Goal: Task Accomplishment & Management: Manage account settings

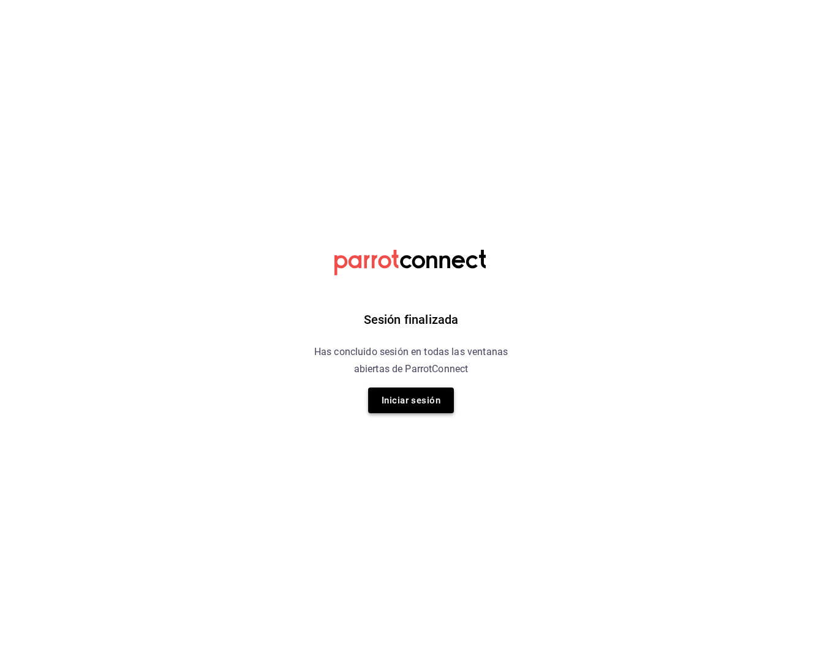
click at [396, 402] on button "Iniciar sesión" at bounding box center [411, 401] width 86 height 26
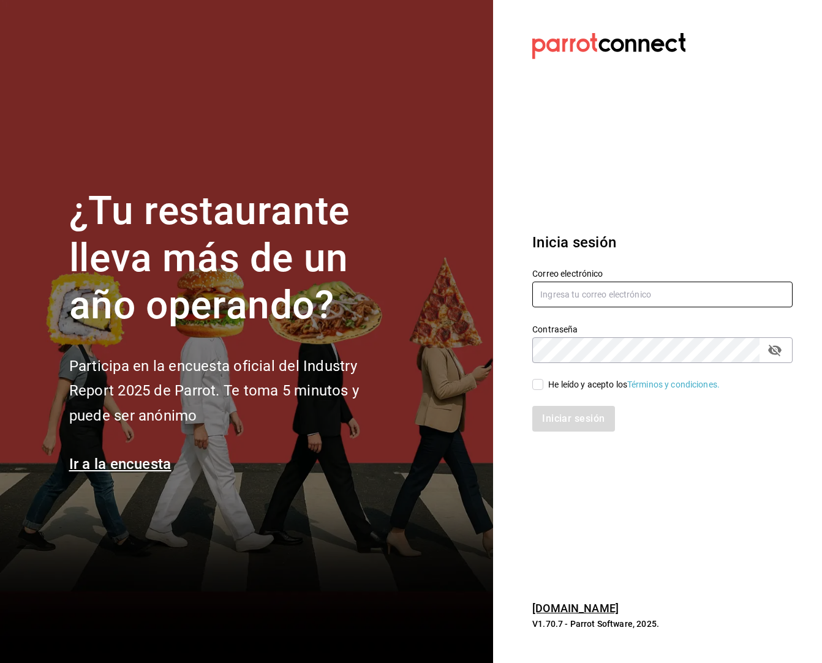
type input "[DOMAIN_NAME][EMAIL_ADDRESS][DOMAIN_NAME]"
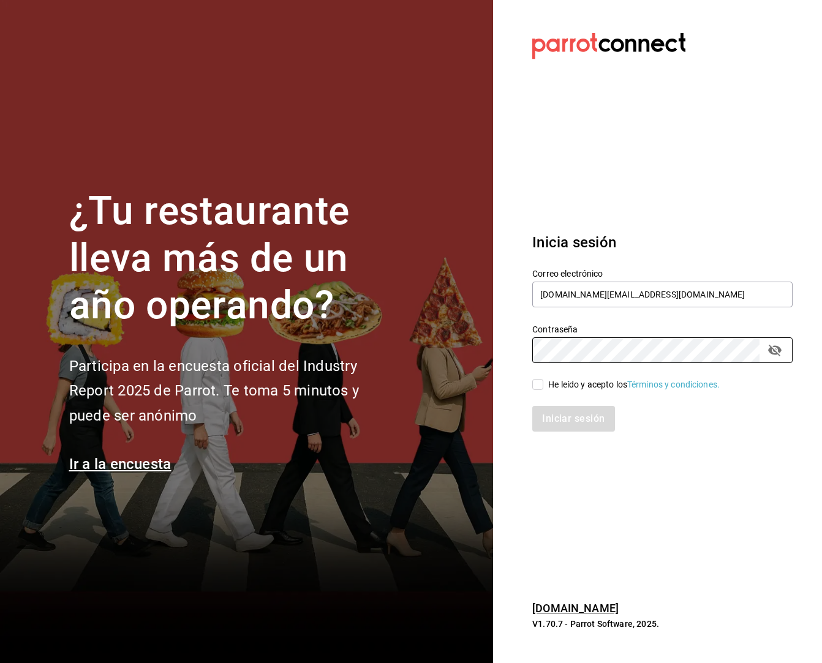
click at [543, 387] on input "He leído y acepto los Términos y condiciones." at bounding box center [537, 384] width 11 height 11
checkbox input "true"
click at [561, 418] on button "Iniciar sesión" at bounding box center [573, 419] width 83 height 26
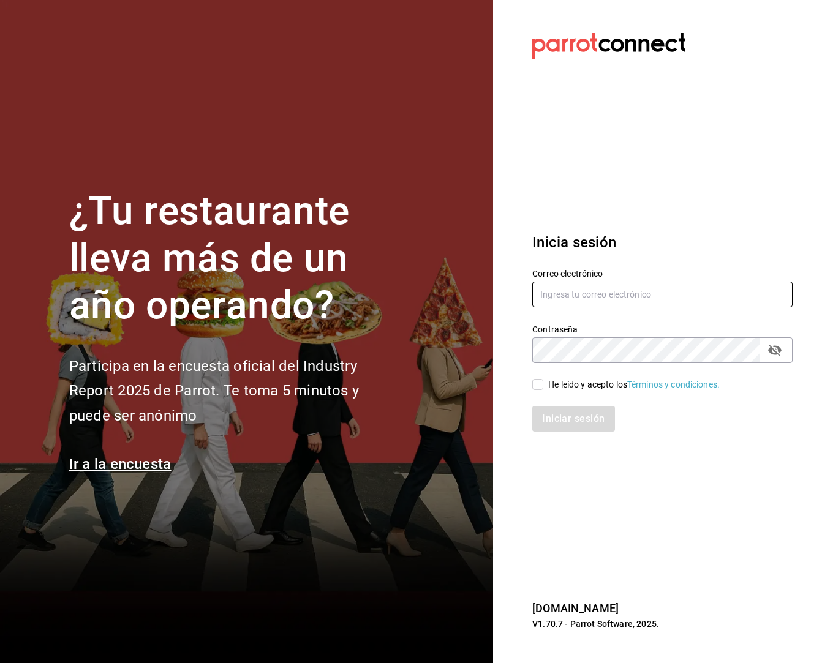
type input "[DOMAIN_NAME][EMAIL_ADDRESS][DOMAIN_NAME]"
click at [540, 387] on input "He leído y acepto los Términos y condiciones." at bounding box center [537, 384] width 11 height 11
checkbox input "true"
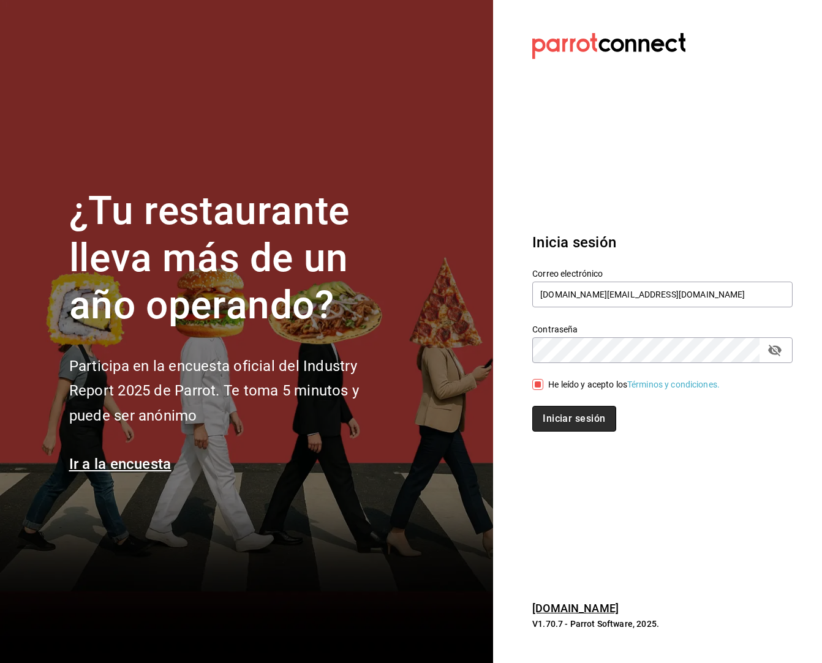
click at [573, 426] on button "Iniciar sesión" at bounding box center [573, 419] width 83 height 26
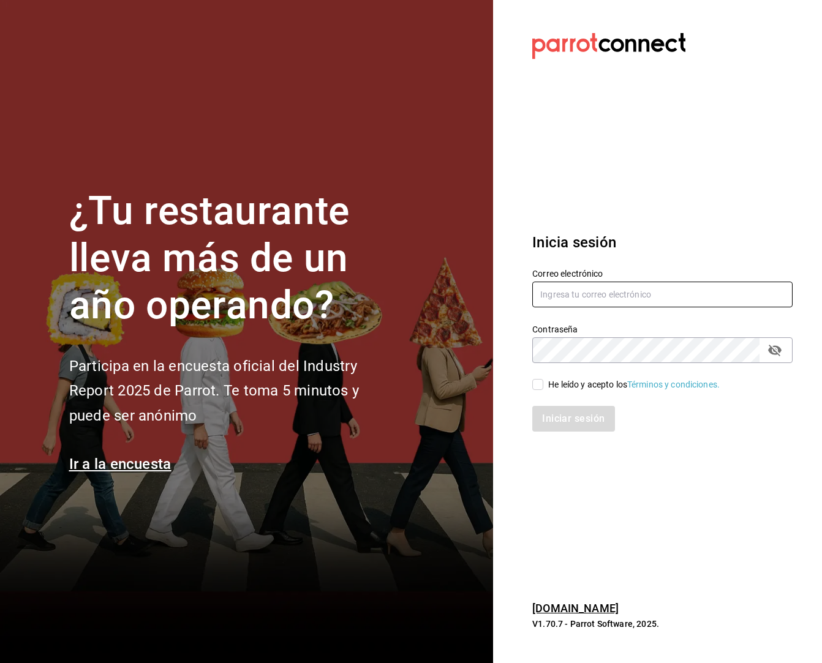
type input "[DOMAIN_NAME][EMAIL_ADDRESS][DOMAIN_NAME]"
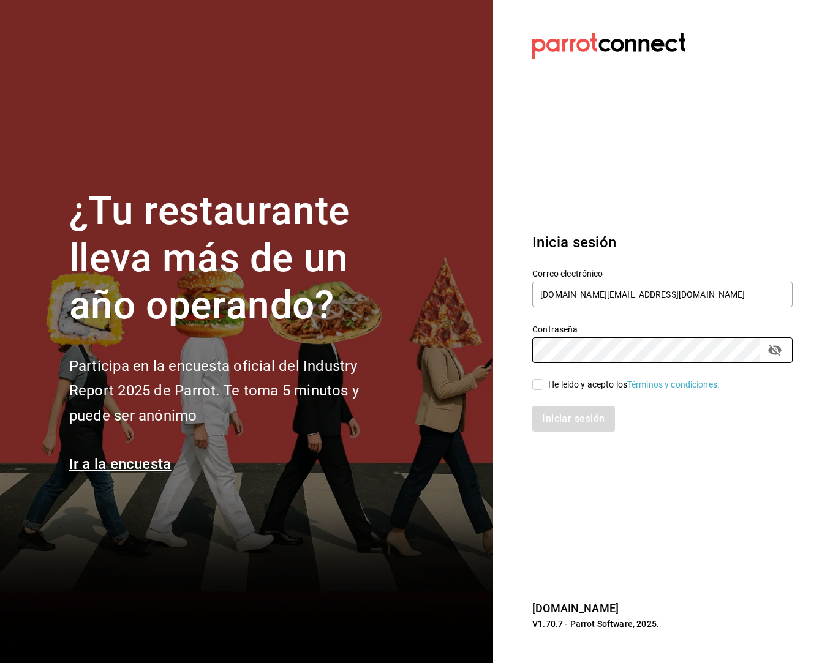
click at [537, 388] on input "He leído y acepto los Términos y condiciones." at bounding box center [537, 384] width 11 height 11
checkbox input "true"
click at [572, 417] on button "Iniciar sesión" at bounding box center [573, 419] width 83 height 26
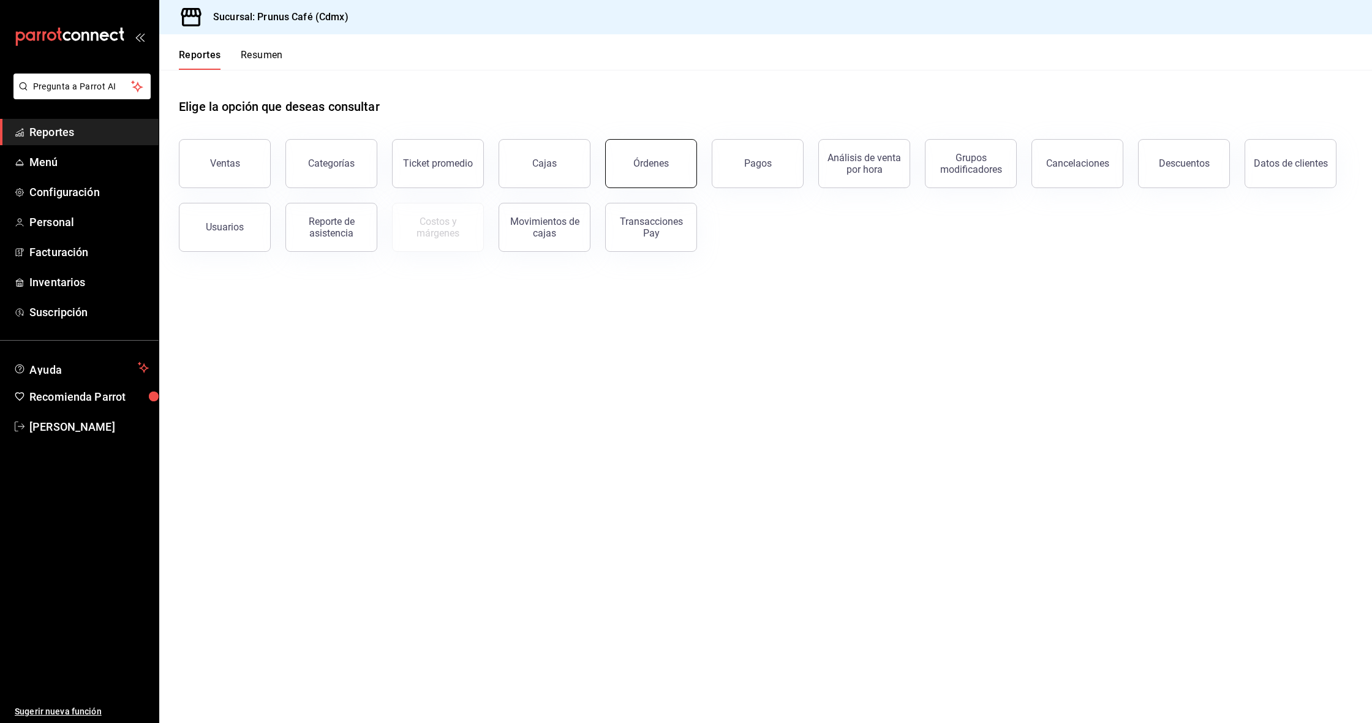
click at [677, 154] on button "Órdenes" at bounding box center [651, 163] width 92 height 49
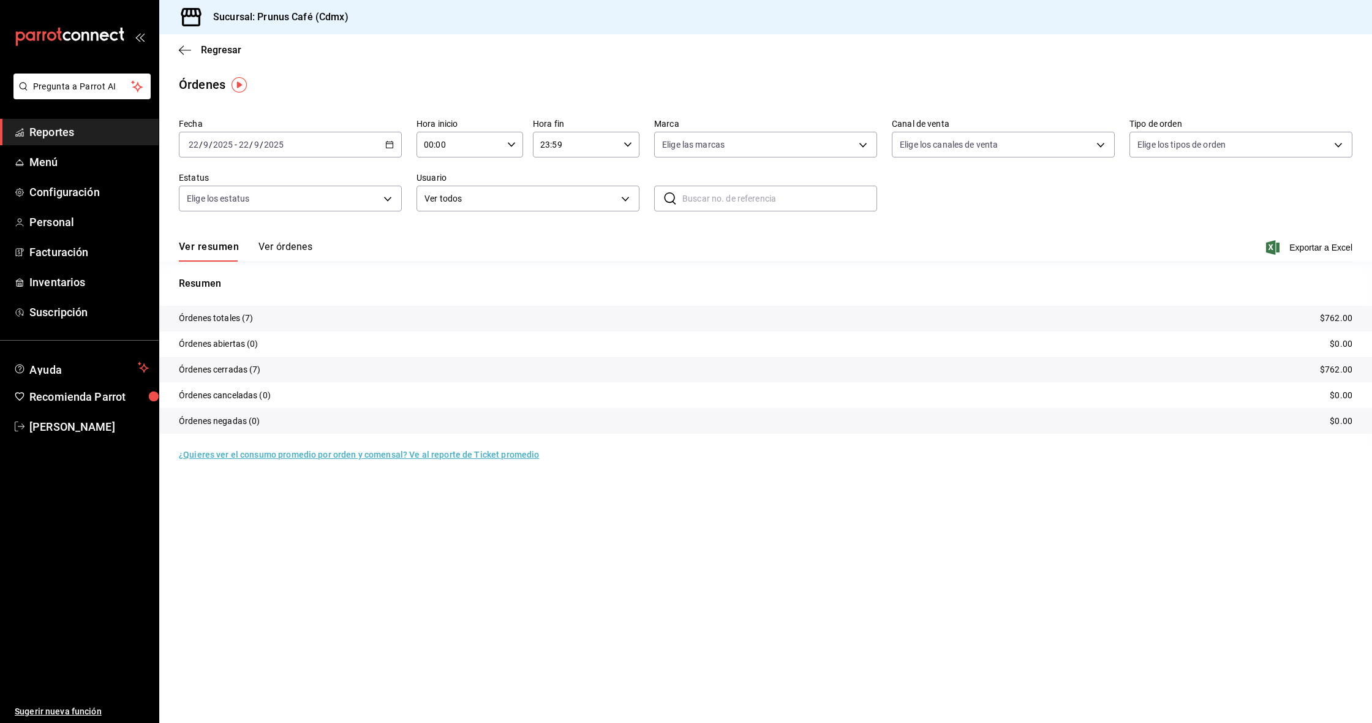
click at [280, 249] on button "Ver órdenes" at bounding box center [286, 251] width 54 height 21
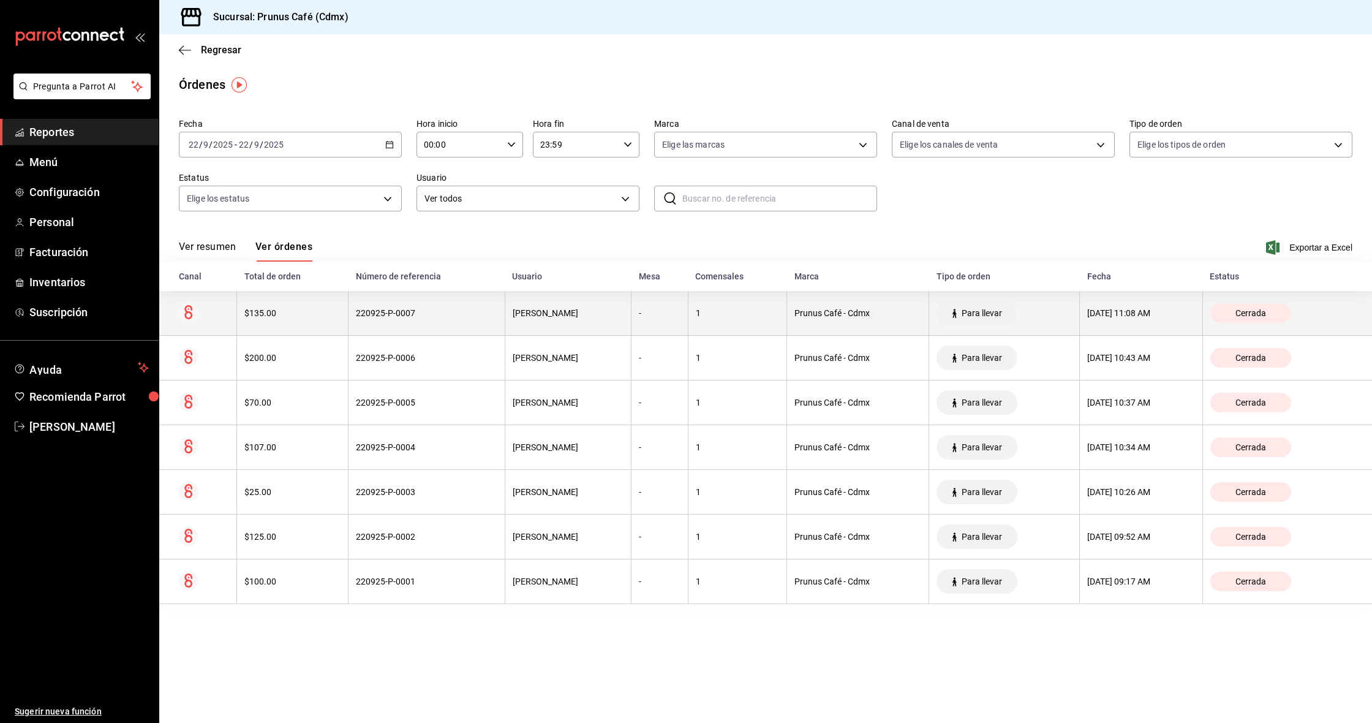
click at [692, 308] on th "1" at bounding box center [737, 313] width 99 height 45
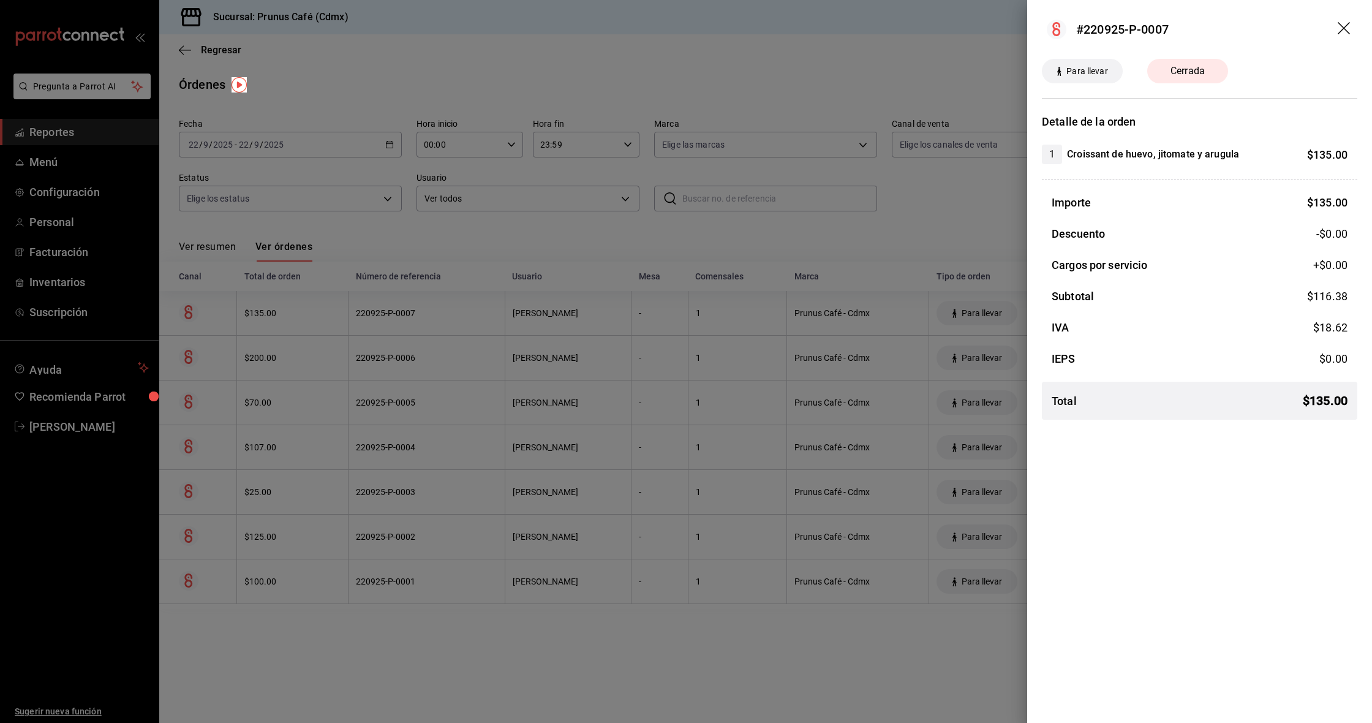
click at [821, 25] on icon "drag" at bounding box center [1344, 28] width 12 height 12
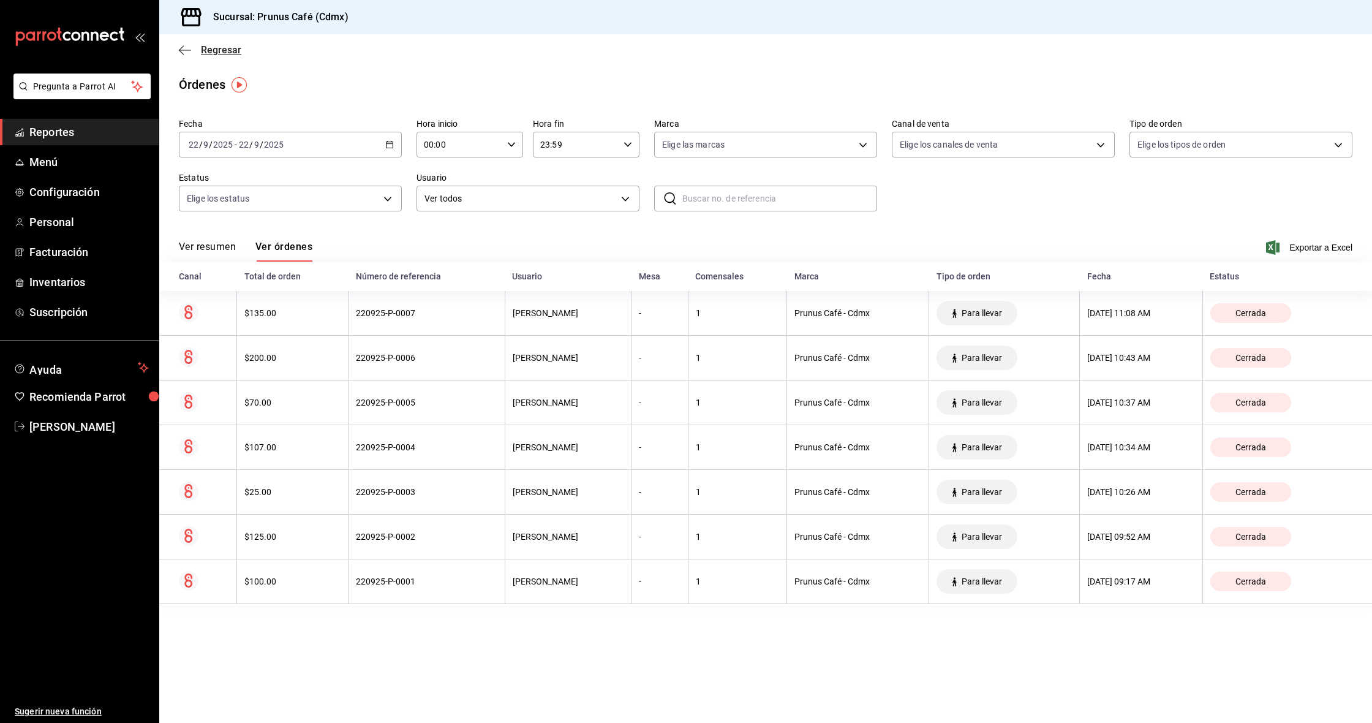
click at [181, 48] on icon "button" at bounding box center [185, 50] width 12 height 11
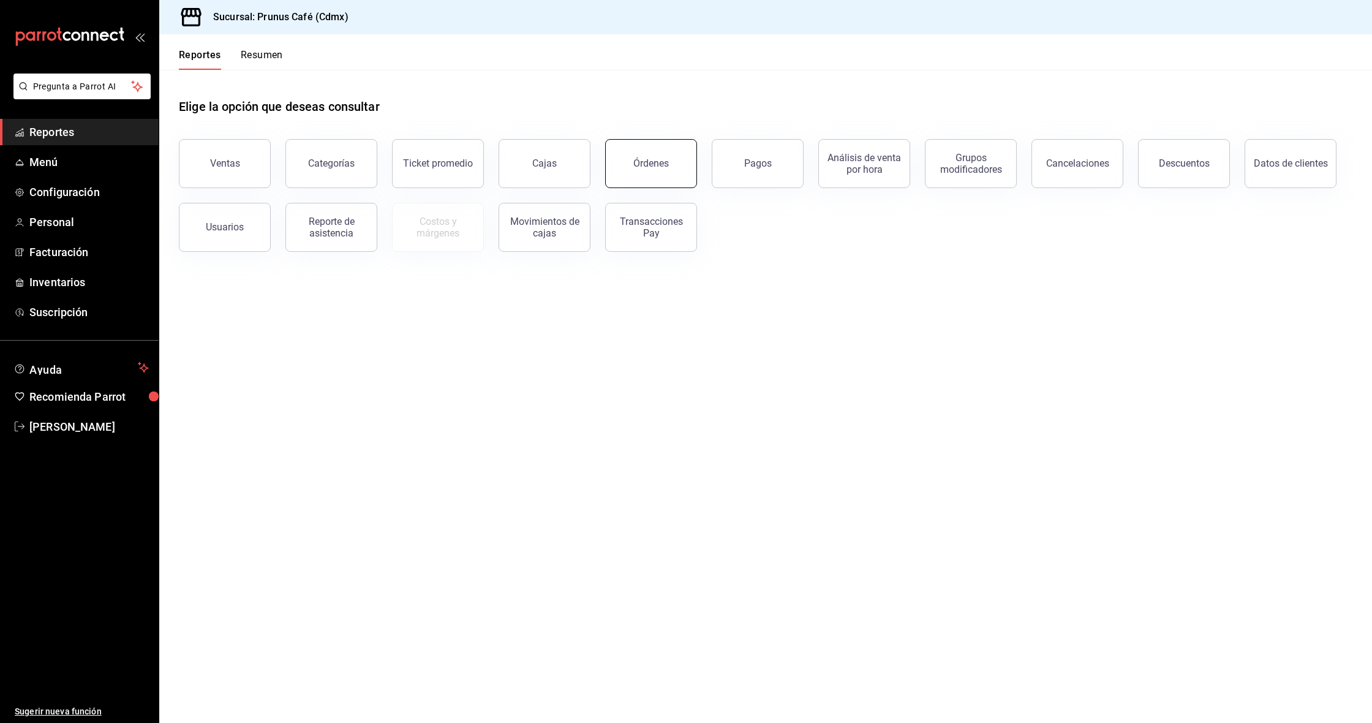
click at [685, 178] on button "Órdenes" at bounding box center [651, 163] width 92 height 49
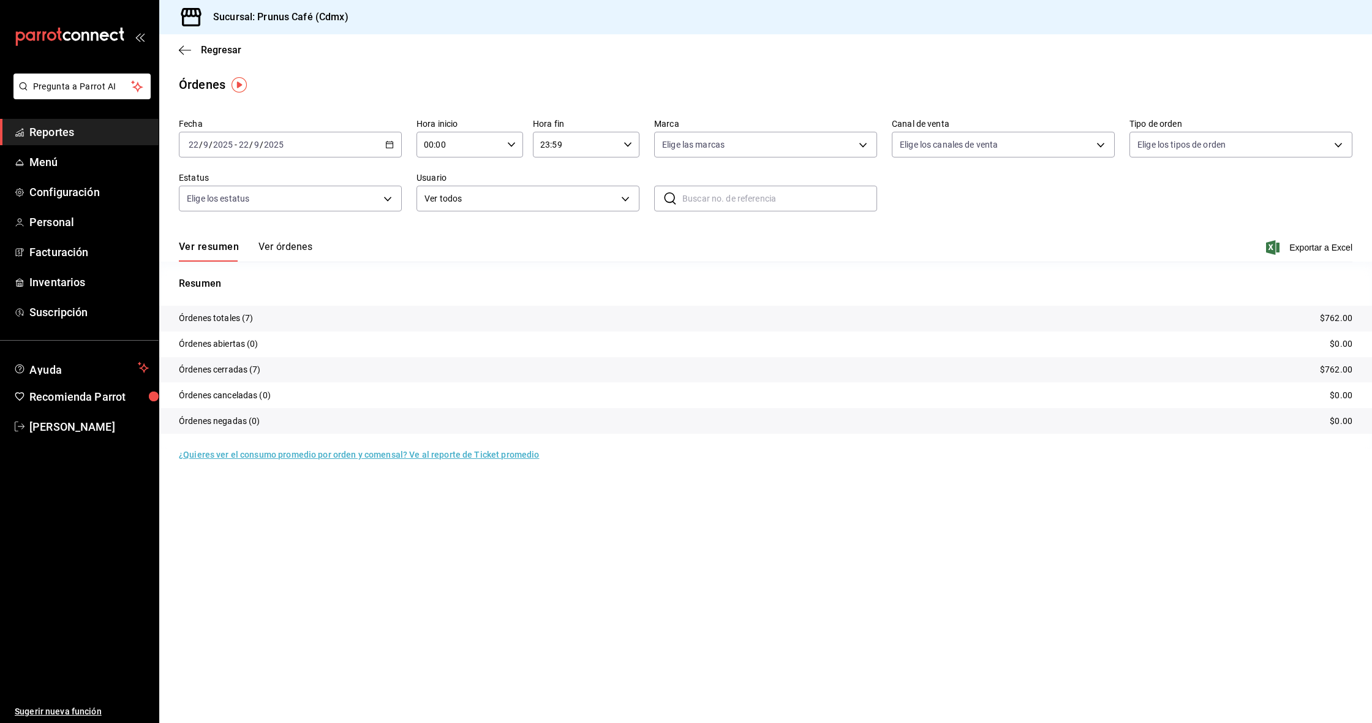
click at [268, 246] on button "Ver órdenes" at bounding box center [286, 251] width 54 height 21
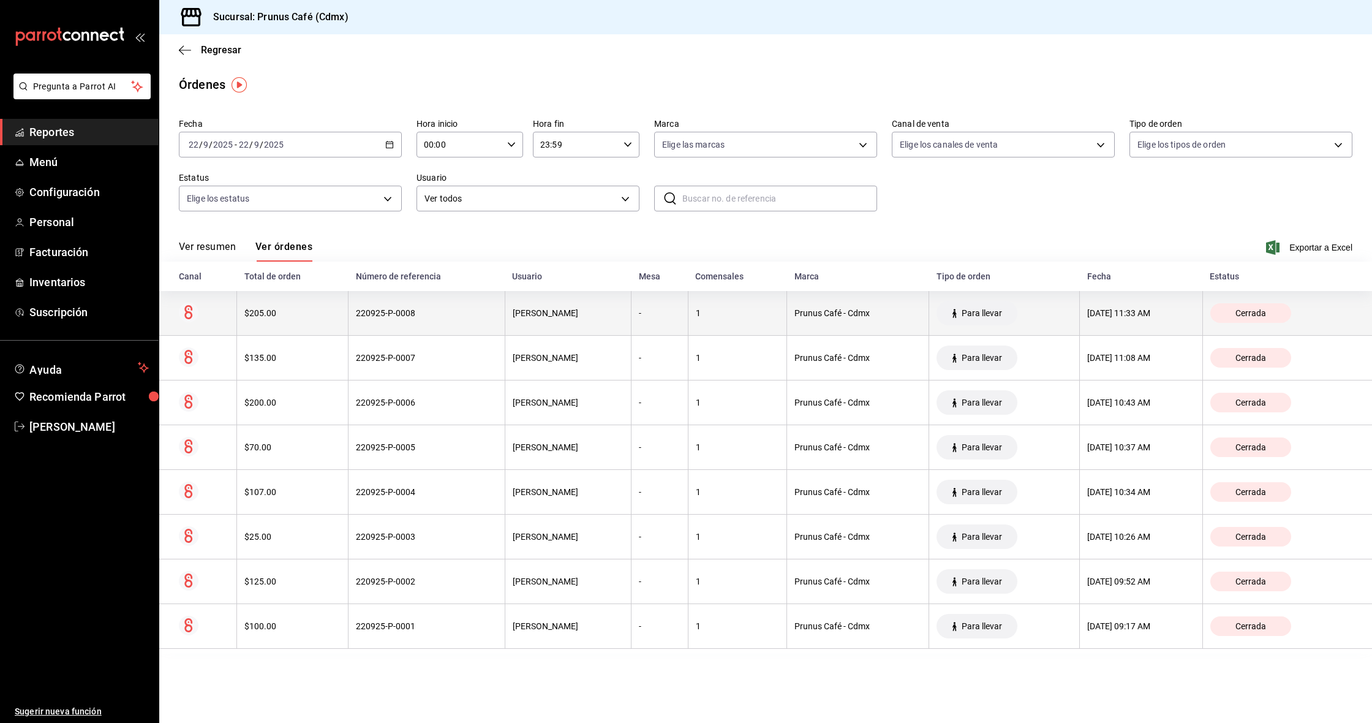
click at [279, 300] on th "$205.00" at bounding box center [292, 313] width 111 height 45
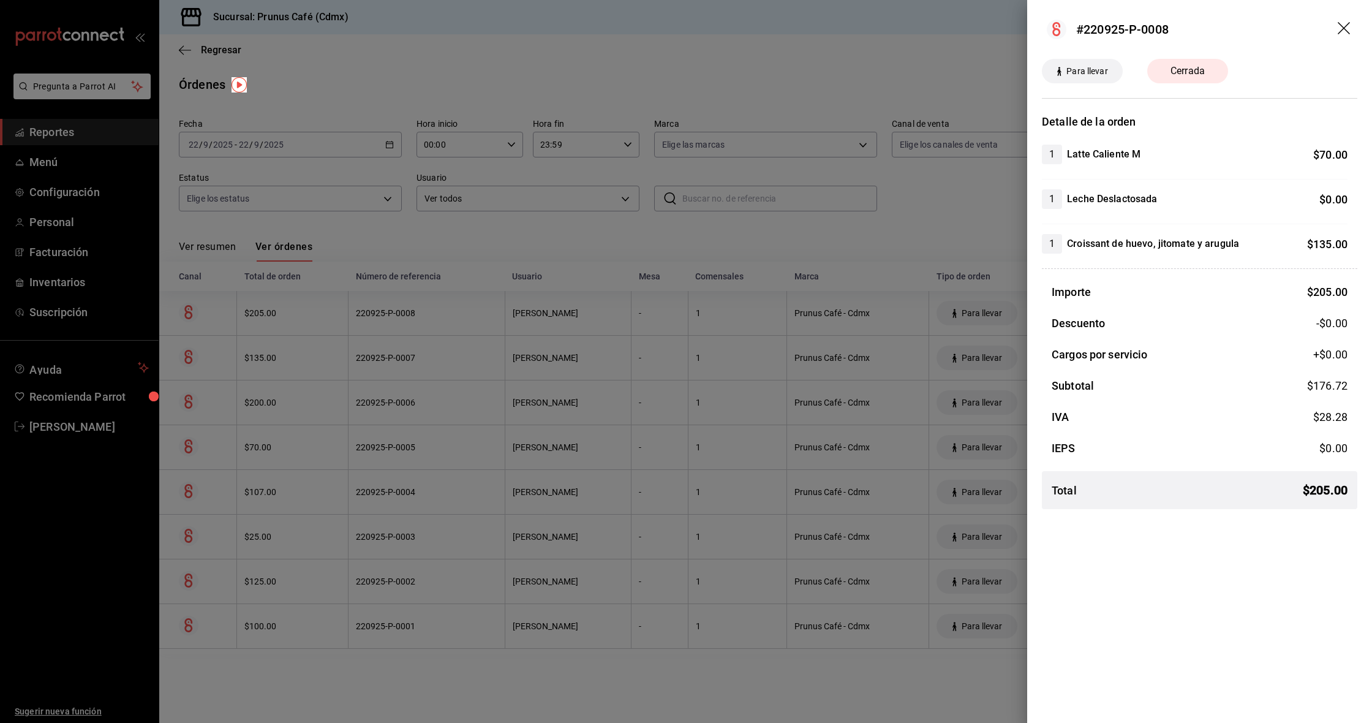
click at [821, 26] on icon "drag" at bounding box center [1345, 29] width 15 height 15
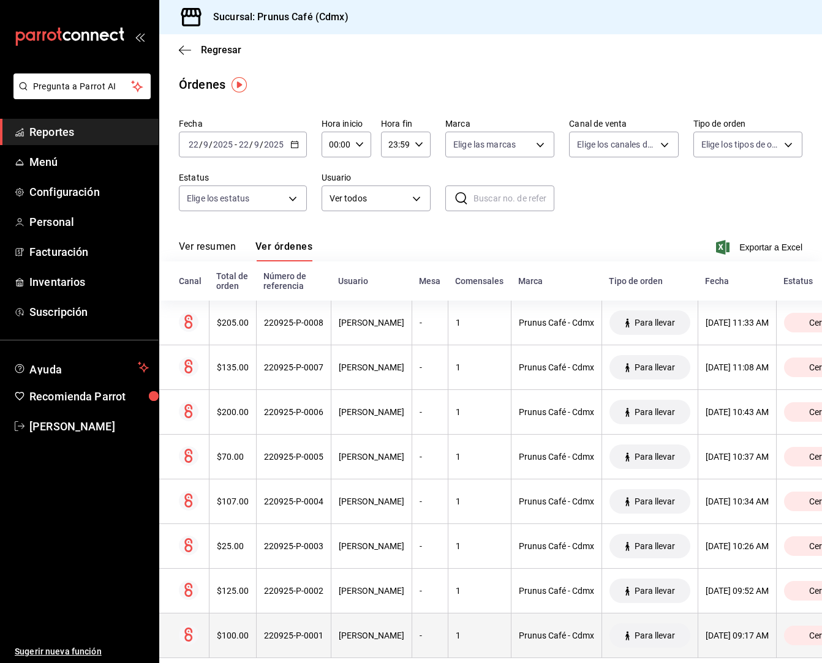
scroll to position [1, 0]
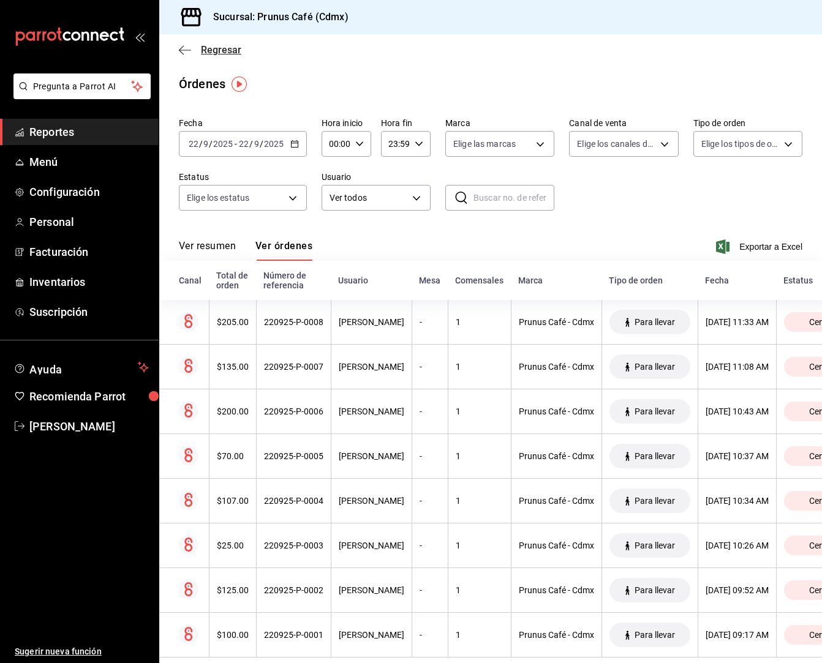
click at [182, 51] on icon "button" at bounding box center [185, 50] width 12 height 11
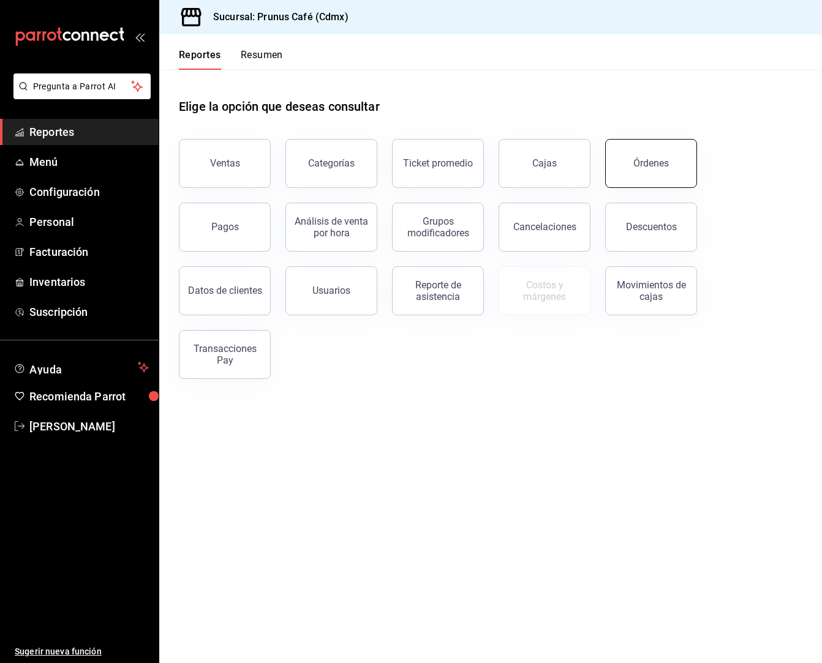
click at [647, 162] on div "Órdenes" at bounding box center [651, 163] width 36 height 12
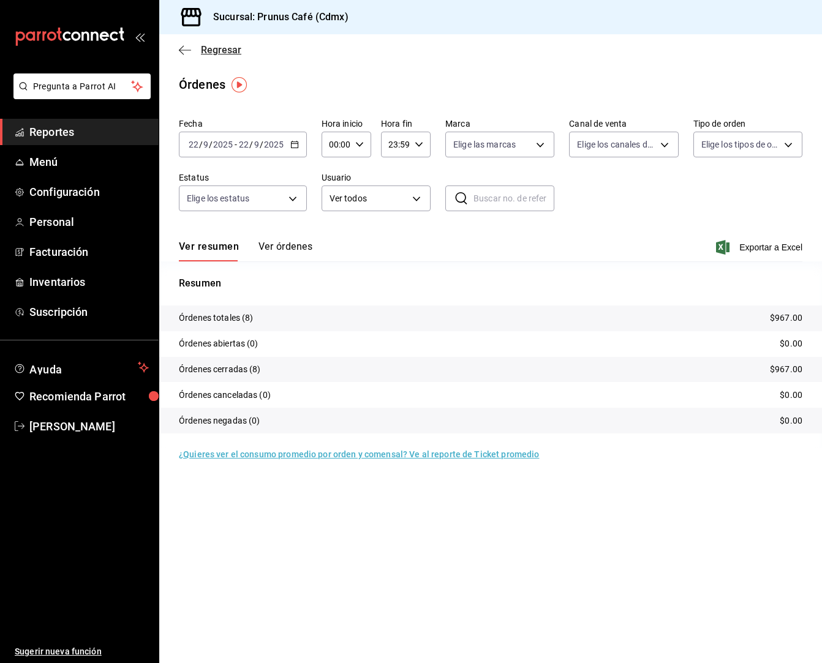
click at [181, 49] on icon "button" at bounding box center [185, 50] width 12 height 11
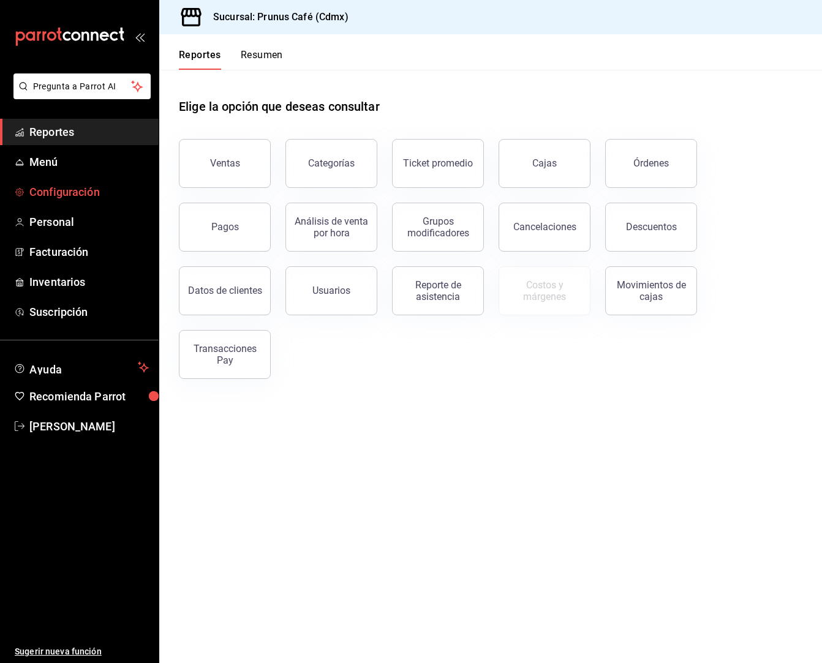
click at [85, 186] on span "Configuración" at bounding box center [88, 192] width 119 height 17
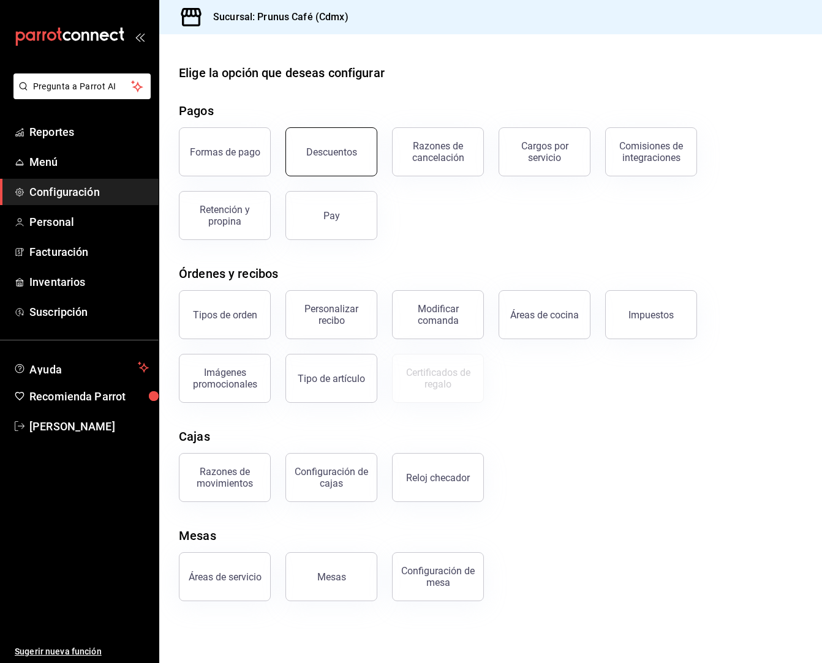
click at [347, 159] on button "Descuentos" at bounding box center [331, 151] width 92 height 49
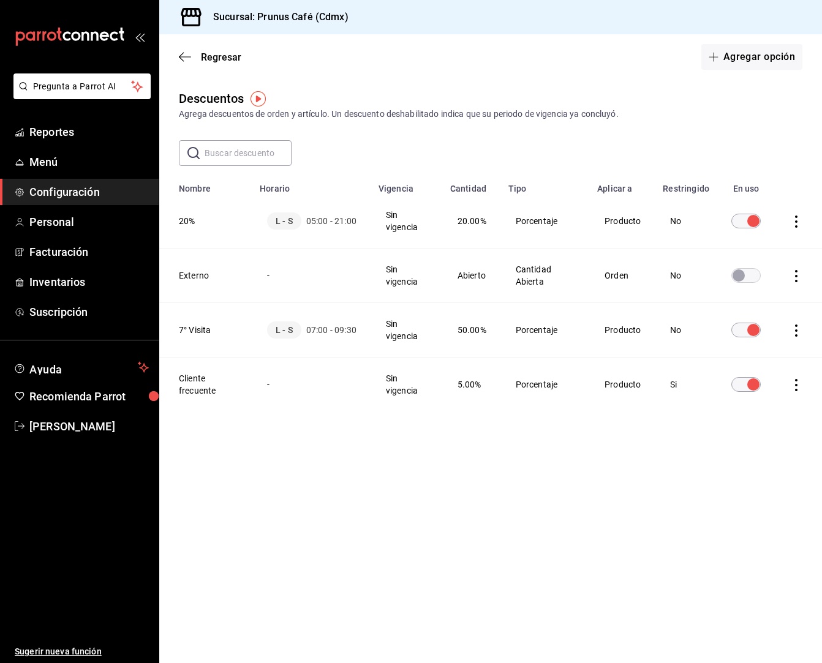
click at [410, 338] on td "Sin vigencia" at bounding box center [407, 330] width 72 height 55
click at [193, 330] on th "7° Visita" at bounding box center [205, 330] width 93 height 55
click at [189, 329] on th "7° Visita" at bounding box center [205, 330] width 93 height 55
click at [391, 339] on td "Sin vigencia" at bounding box center [407, 330] width 72 height 55
click at [500, 330] on td "50.00%" at bounding box center [472, 330] width 58 height 55
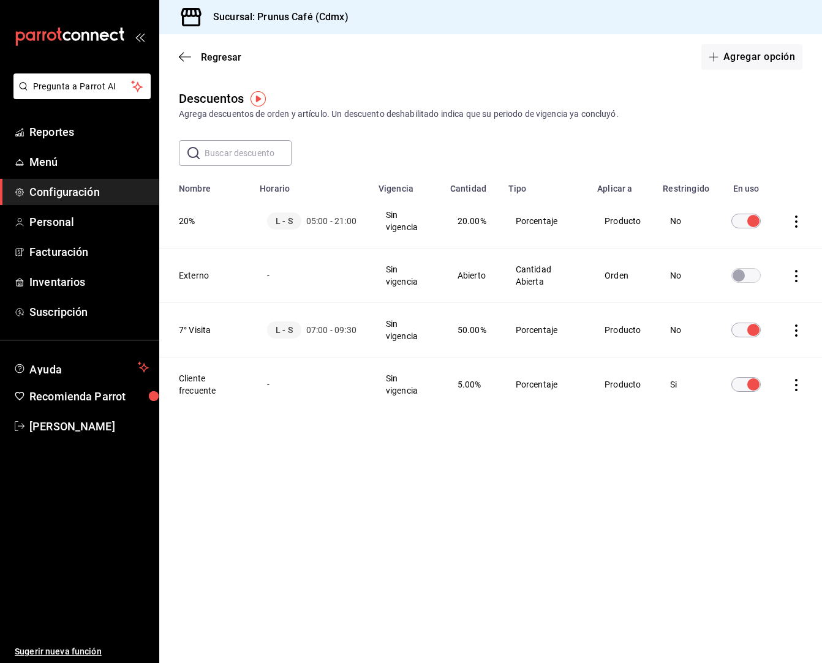
click at [642, 336] on td "Producto" at bounding box center [623, 330] width 66 height 55
click at [663, 329] on td "No" at bounding box center [685, 330] width 61 height 55
click at [177, 344] on th "7° Visita" at bounding box center [205, 330] width 93 height 55
click at [186, 54] on icon "button" at bounding box center [185, 56] width 12 height 11
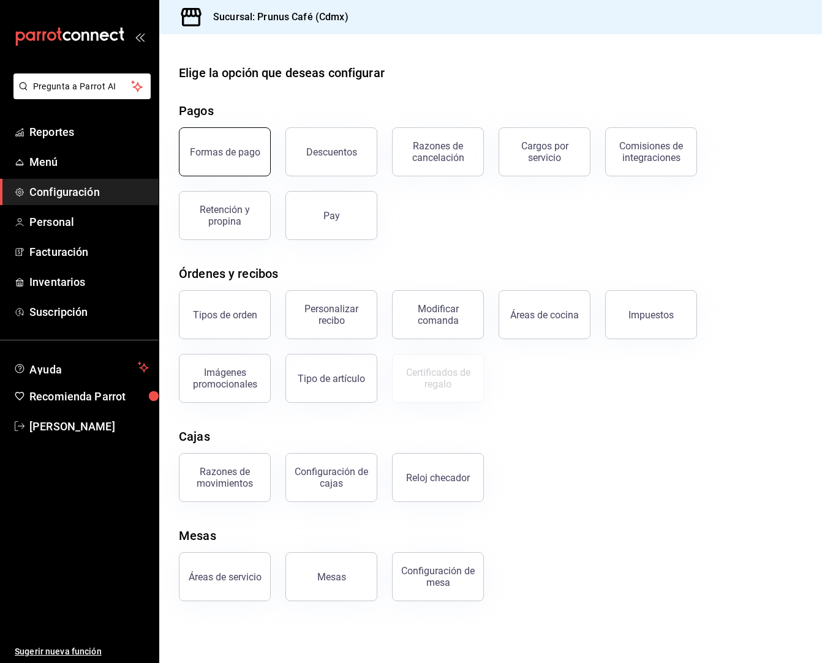
click at [230, 170] on button "Formas de pago" at bounding box center [225, 151] width 92 height 49
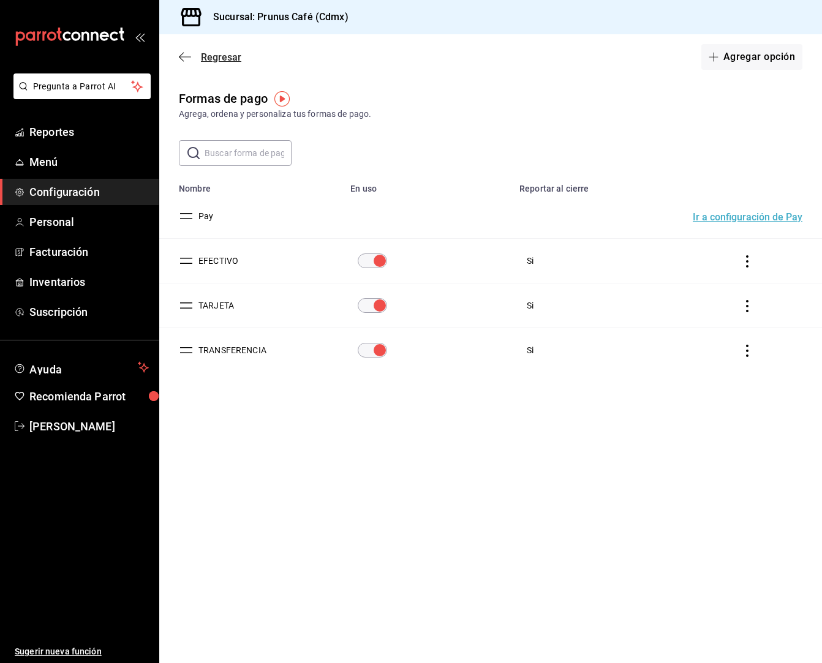
click at [179, 59] on icon "button" at bounding box center [185, 56] width 12 height 11
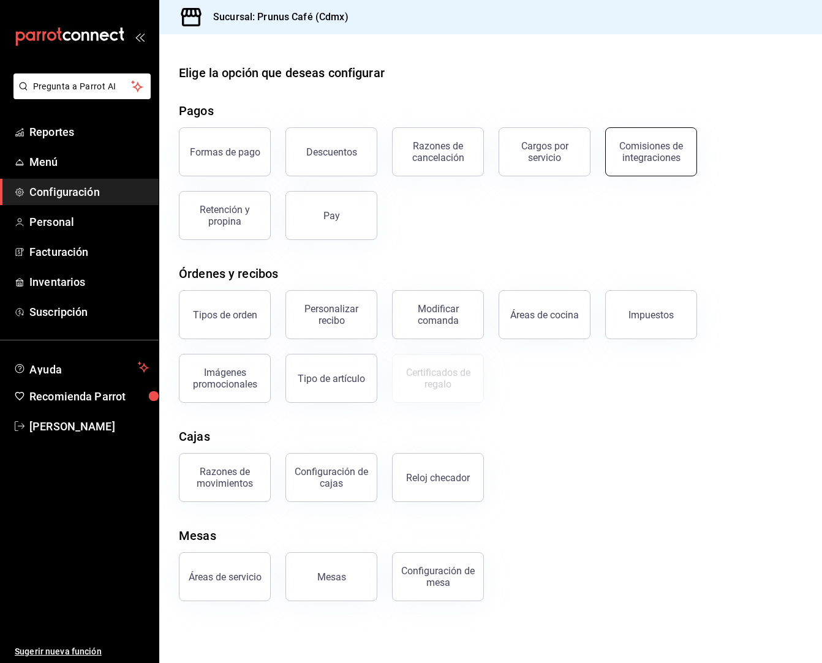
click at [636, 168] on button "Comisiones de integraciones" at bounding box center [651, 151] width 92 height 49
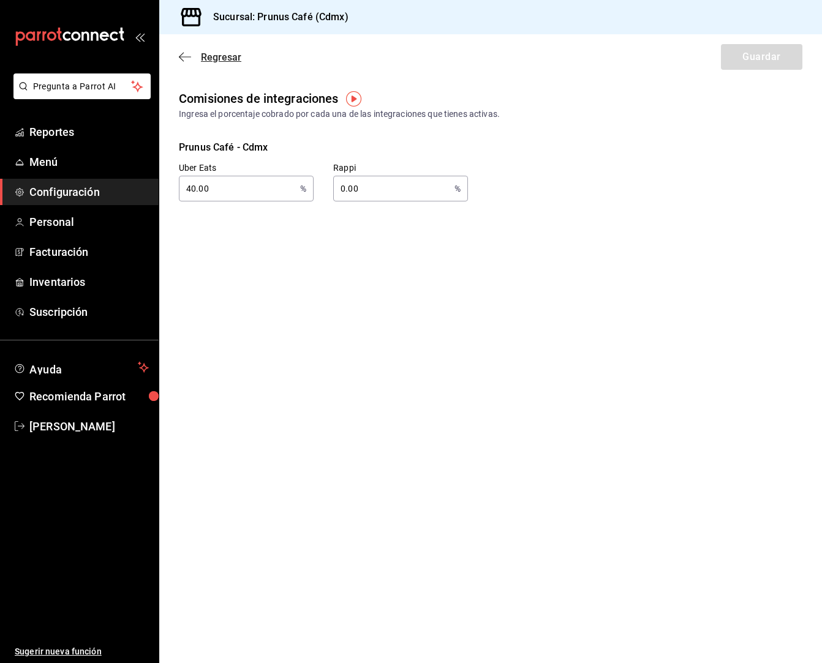
click at [183, 58] on icon "button" at bounding box center [185, 56] width 12 height 11
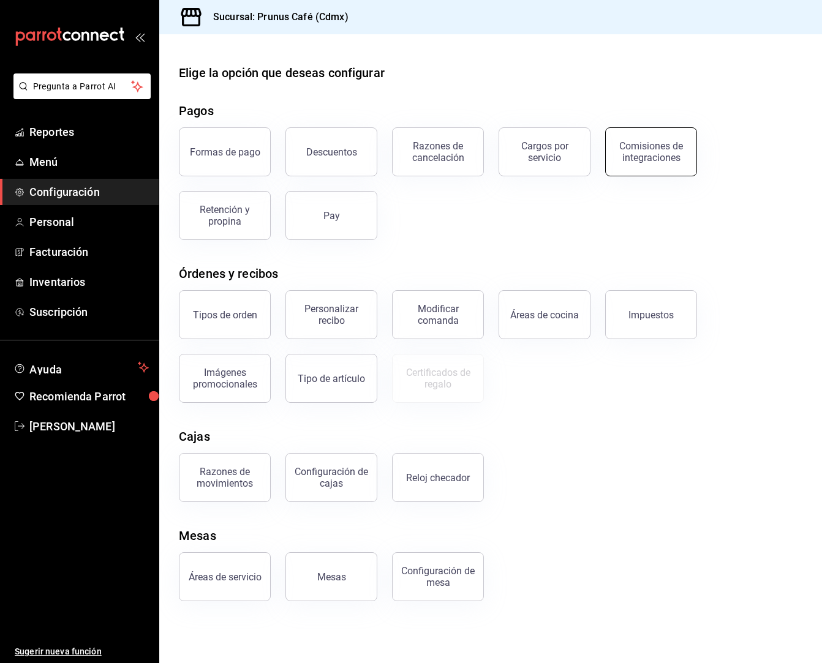
click at [665, 157] on div "Comisiones de integraciones" at bounding box center [651, 151] width 76 height 23
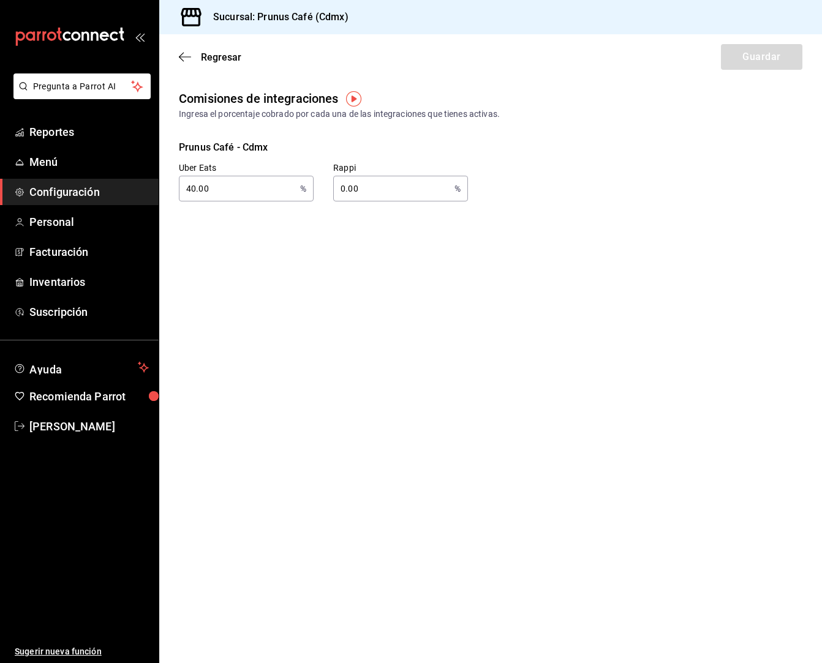
click at [352, 100] on img "button" at bounding box center [353, 98] width 15 height 15
click at [411, 147] on button "Ir a video" at bounding box center [354, 150] width 168 height 20
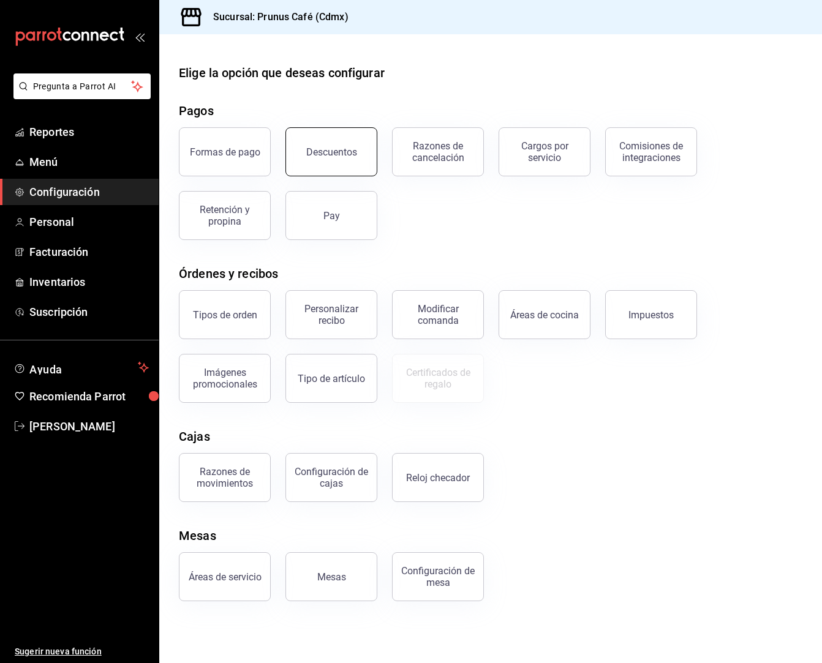
click at [311, 145] on button "Descuentos" at bounding box center [331, 151] width 92 height 49
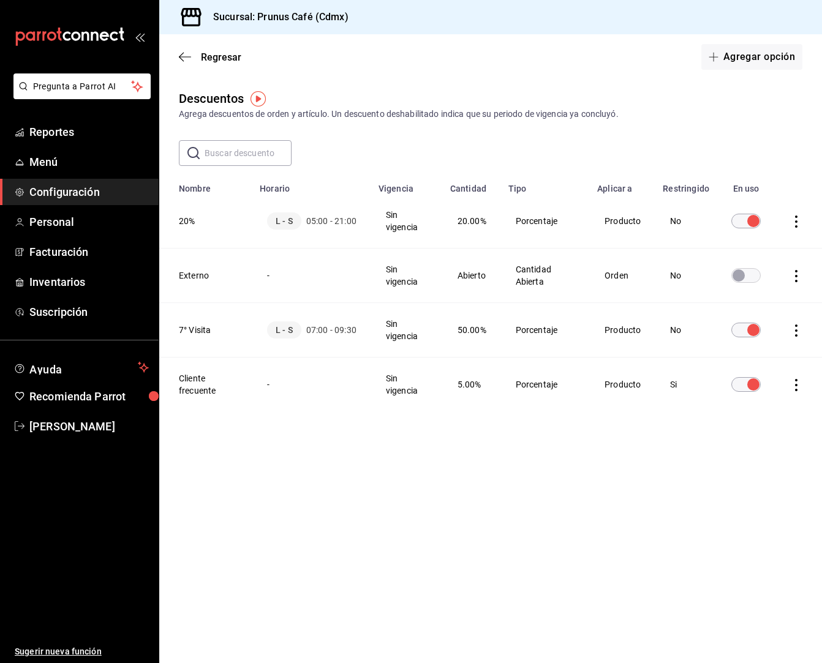
click at [254, 98] on img "button" at bounding box center [258, 98] width 15 height 15
click at [261, 149] on span "Ir a video" at bounding box center [258, 149] width 36 height 13
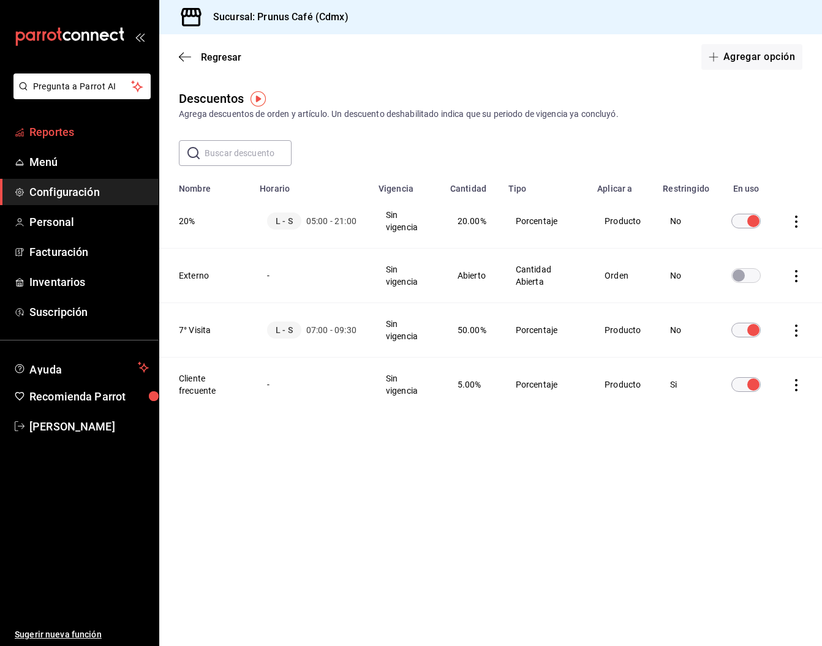
click at [49, 135] on span "Reportes" at bounding box center [88, 132] width 119 height 17
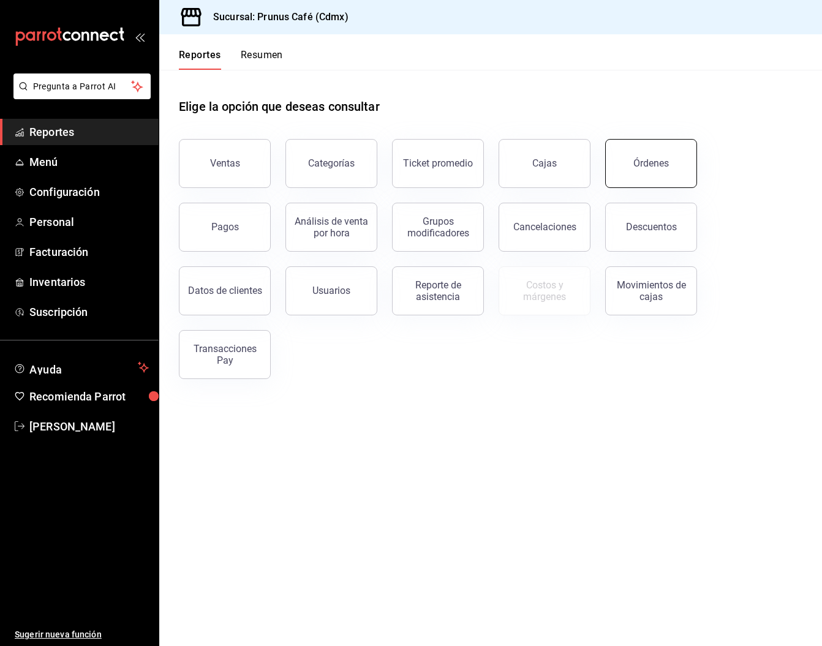
click at [659, 163] on div "Órdenes" at bounding box center [651, 163] width 36 height 12
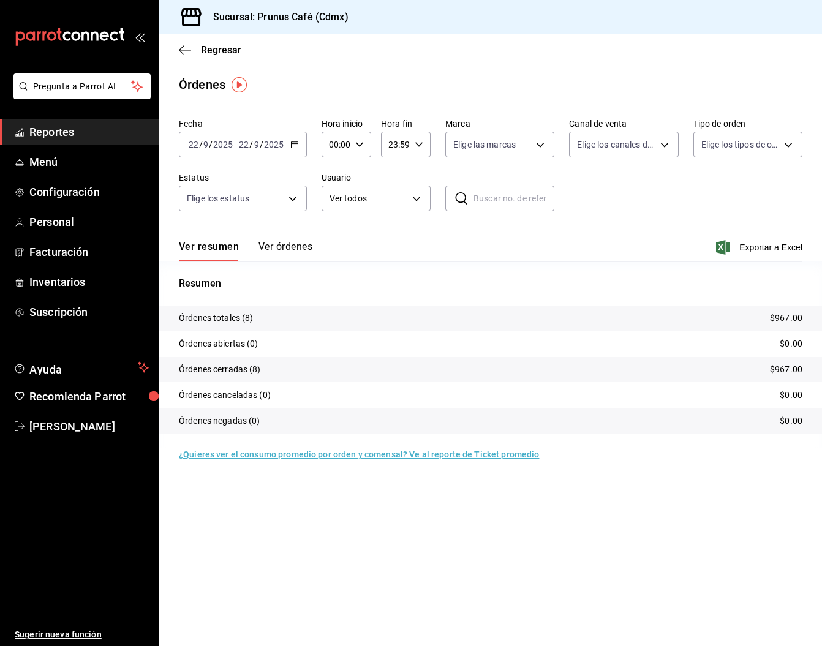
click at [303, 246] on button "Ver órdenes" at bounding box center [286, 251] width 54 height 21
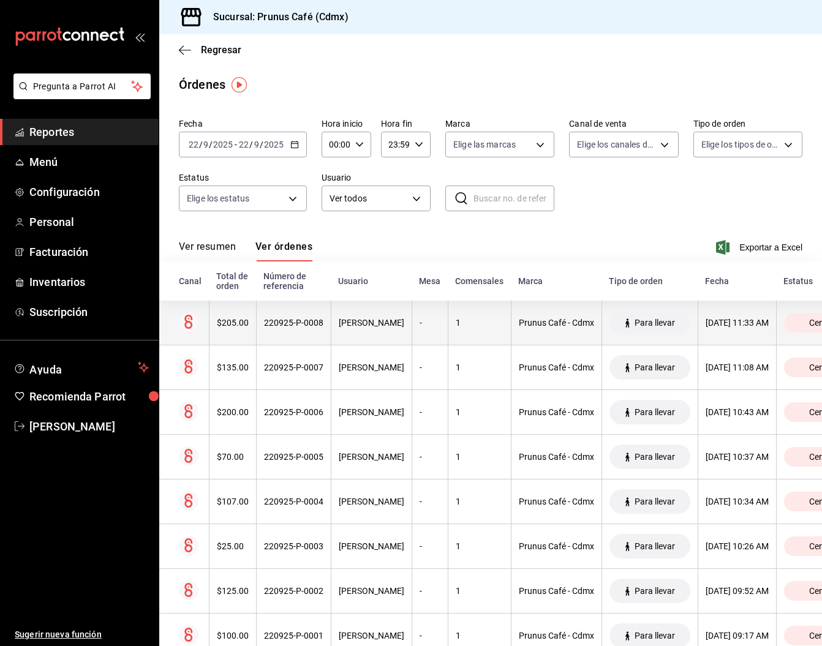
click at [277, 327] on div "220925-P-0008" at bounding box center [293, 323] width 59 height 10
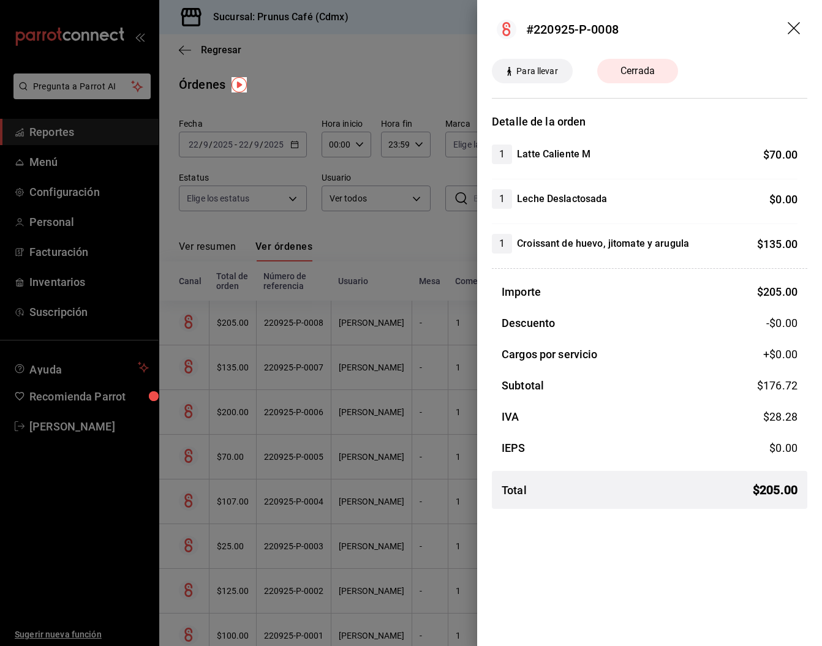
click at [798, 32] on icon "drag" at bounding box center [794, 28] width 12 height 12
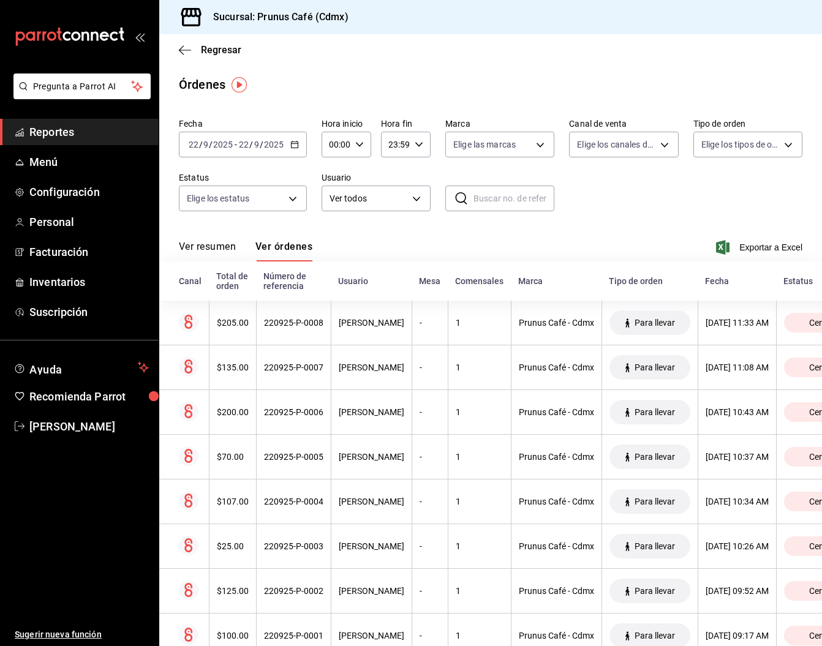
scroll to position [1, 0]
click at [205, 243] on button "Ver resumen" at bounding box center [207, 250] width 57 height 21
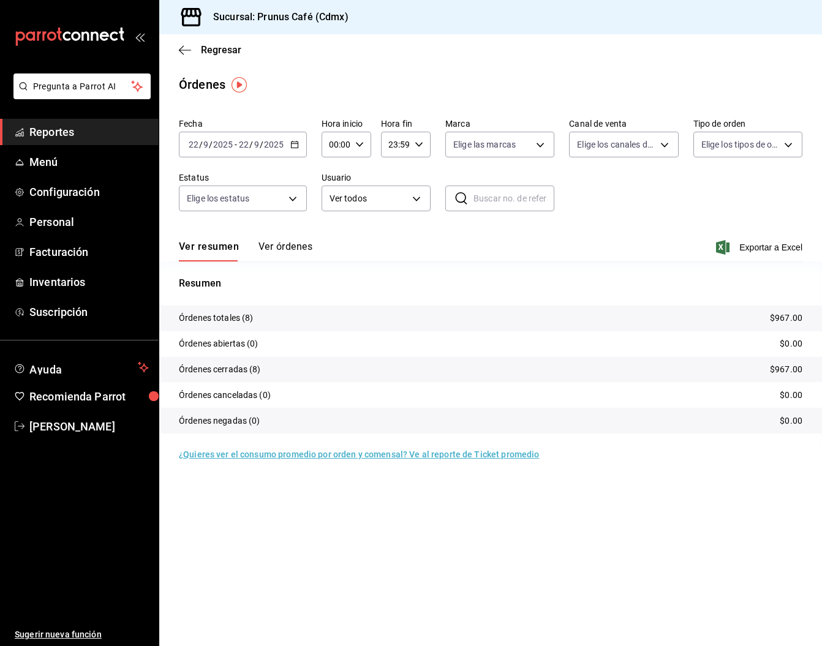
click at [291, 246] on button "Ver órdenes" at bounding box center [286, 251] width 54 height 21
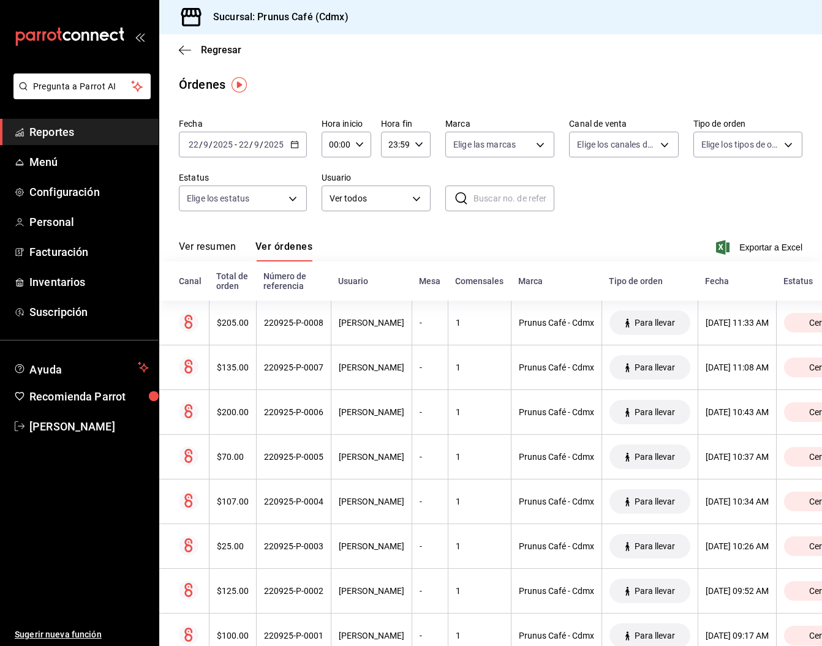
click at [205, 245] on button "Ver resumen" at bounding box center [207, 251] width 57 height 21
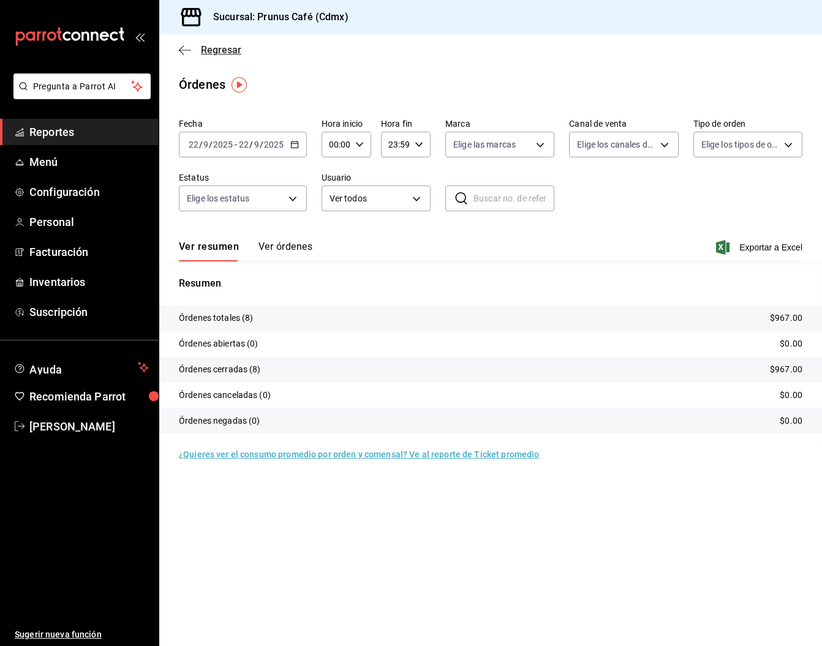
click at [181, 49] on icon "button" at bounding box center [185, 50] width 12 height 11
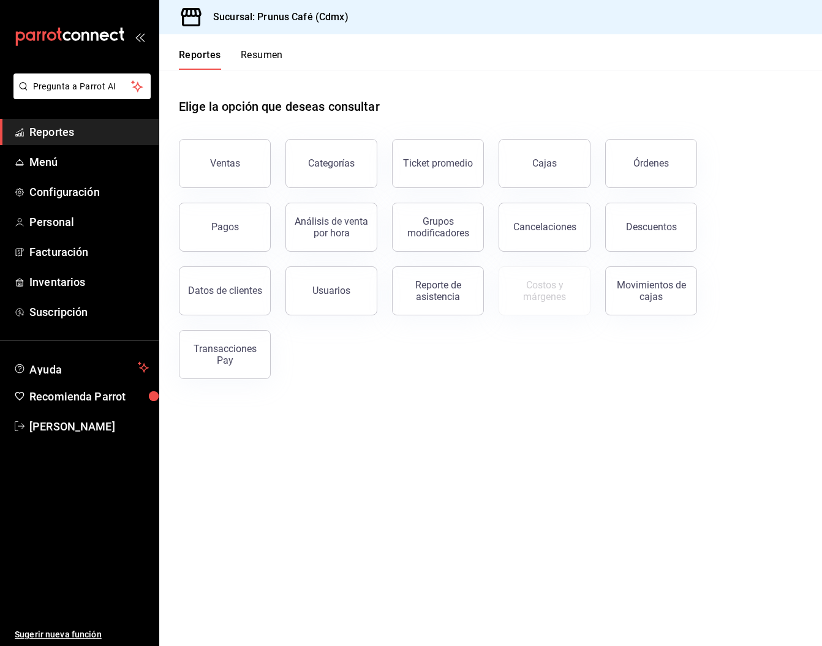
click at [263, 60] on button "Resumen" at bounding box center [262, 59] width 42 height 21
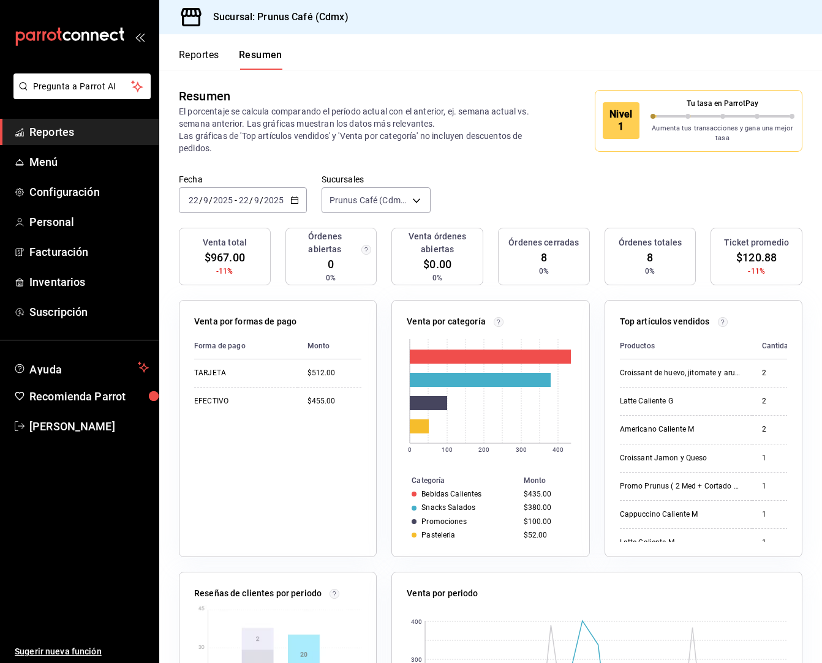
scroll to position [-1, 0]
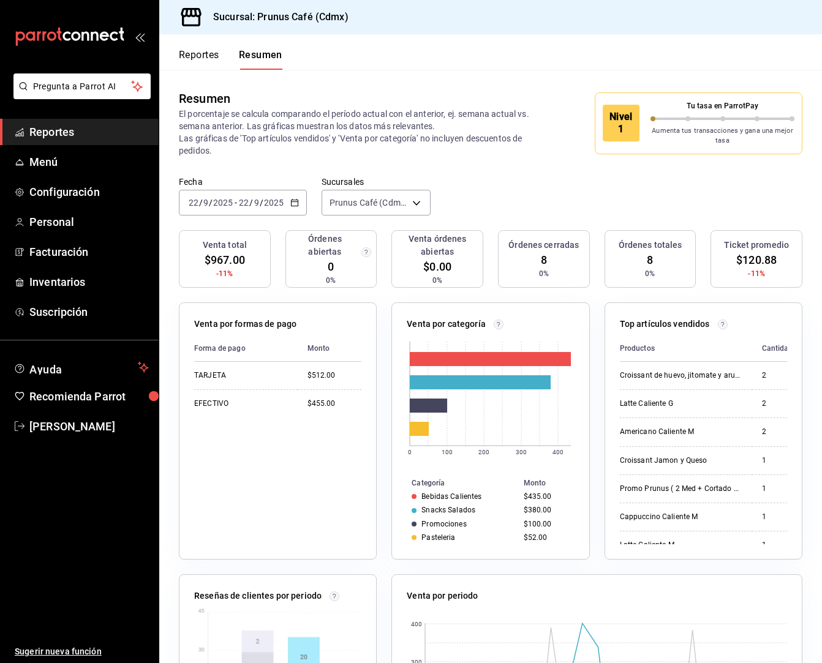
click at [189, 51] on button "Reportes" at bounding box center [199, 59] width 40 height 21
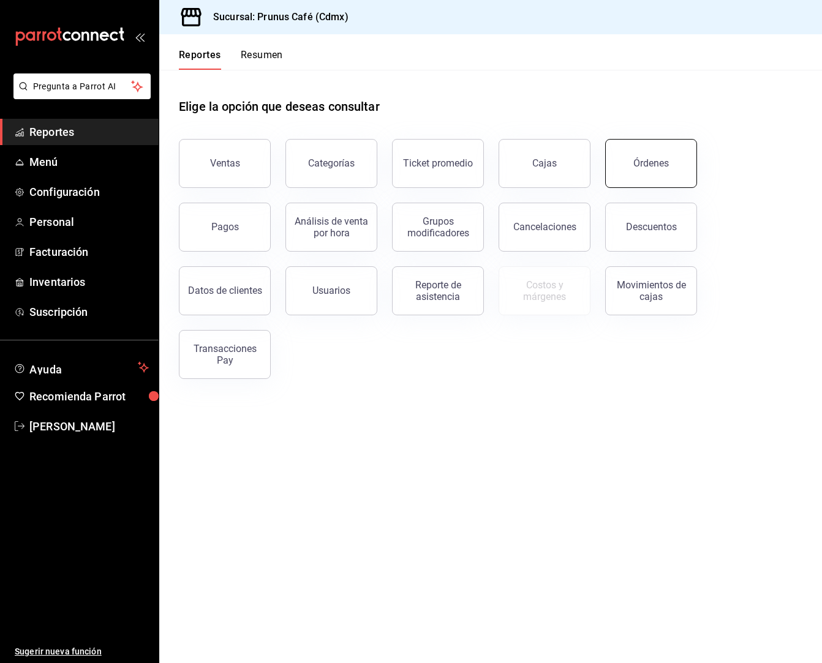
click at [619, 172] on button "Órdenes" at bounding box center [651, 163] width 92 height 49
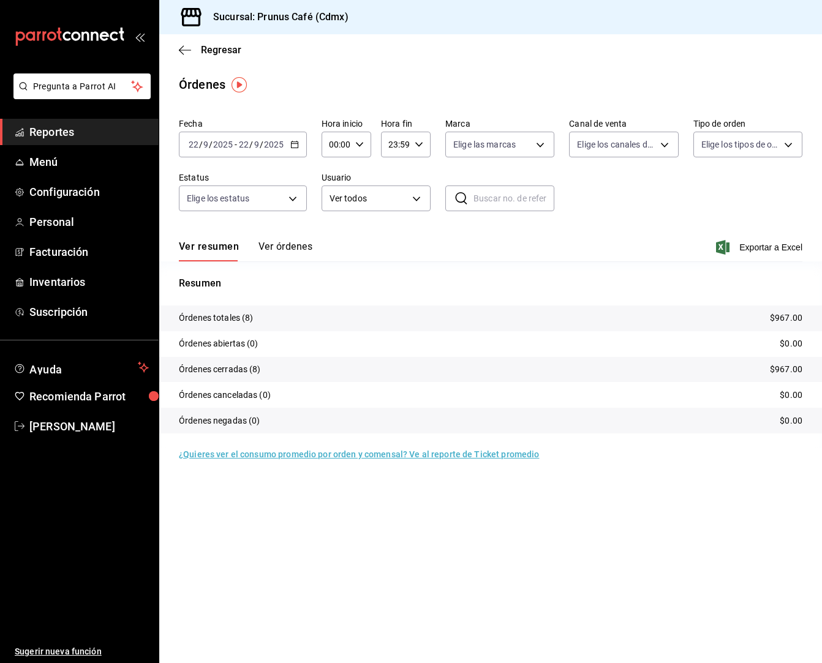
click at [177, 47] on div "Regresar" at bounding box center [490, 49] width 663 height 31
click at [282, 246] on button "Ver órdenes" at bounding box center [286, 251] width 54 height 21
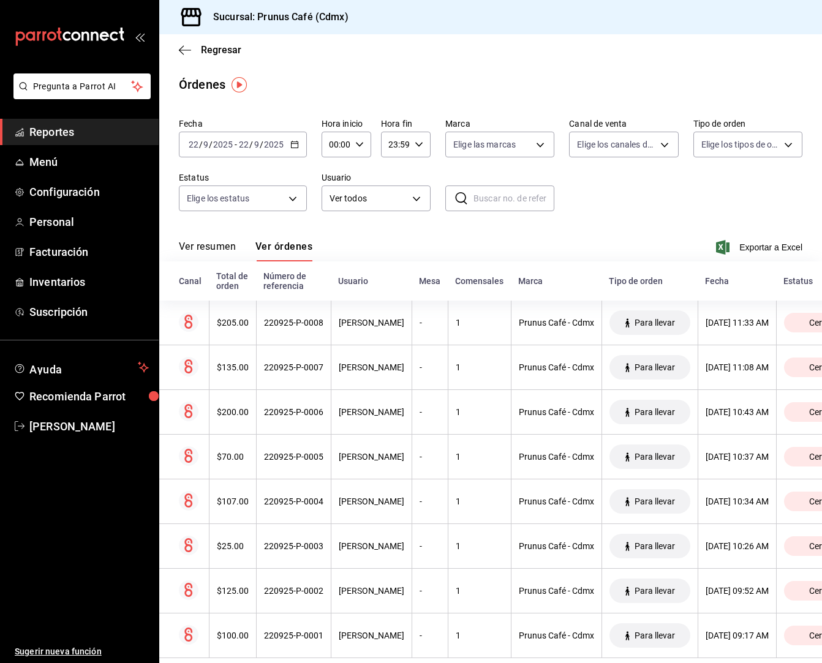
click at [58, 130] on span "Reportes" at bounding box center [88, 132] width 119 height 17
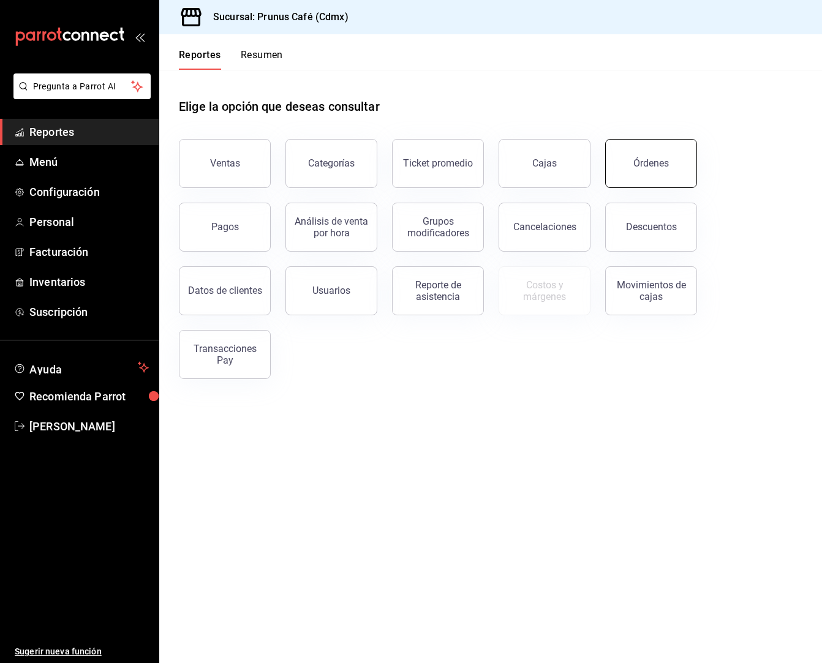
click at [646, 173] on button "Órdenes" at bounding box center [651, 163] width 92 height 49
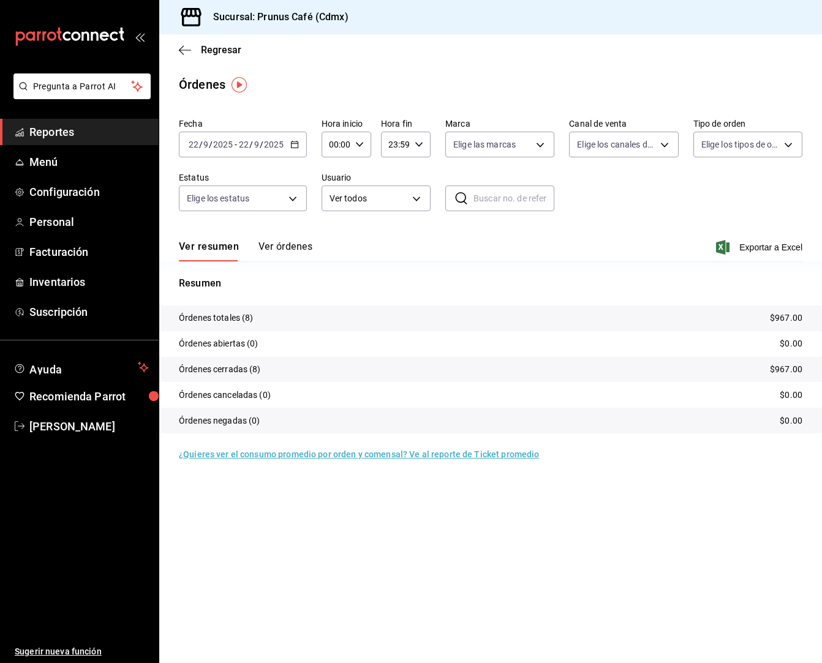
click at [276, 250] on button "Ver órdenes" at bounding box center [286, 251] width 54 height 21
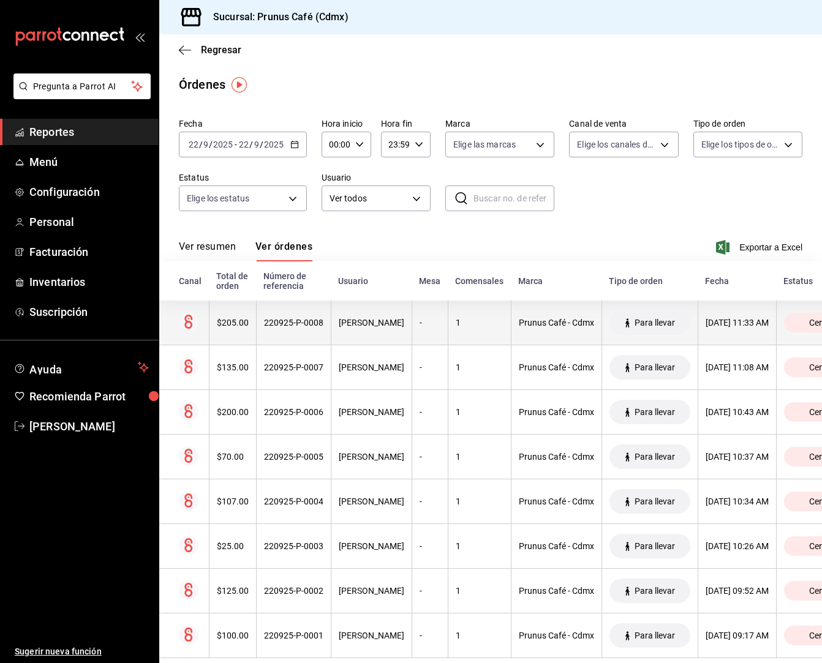
scroll to position [0, 4]
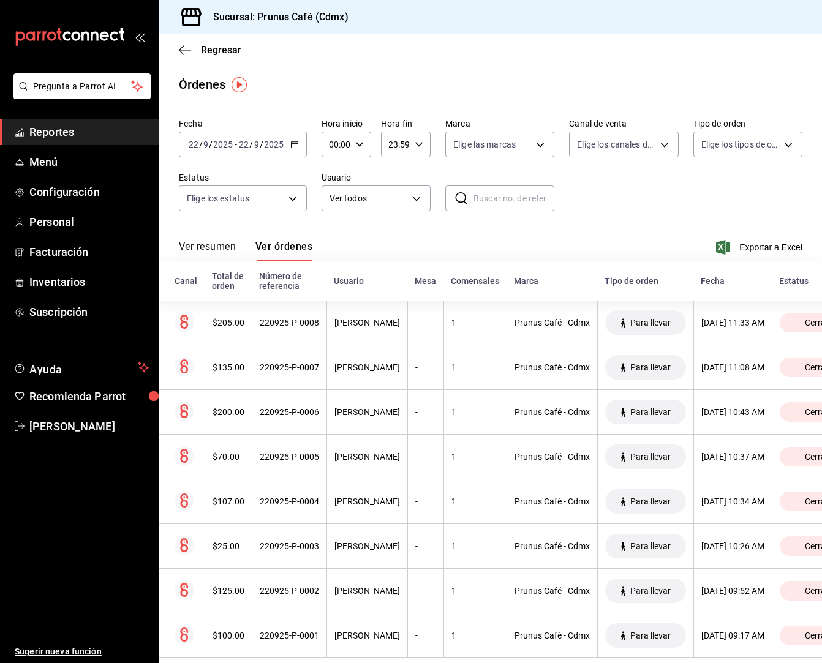
click at [214, 247] on button "Ver resumen" at bounding box center [207, 251] width 57 height 21
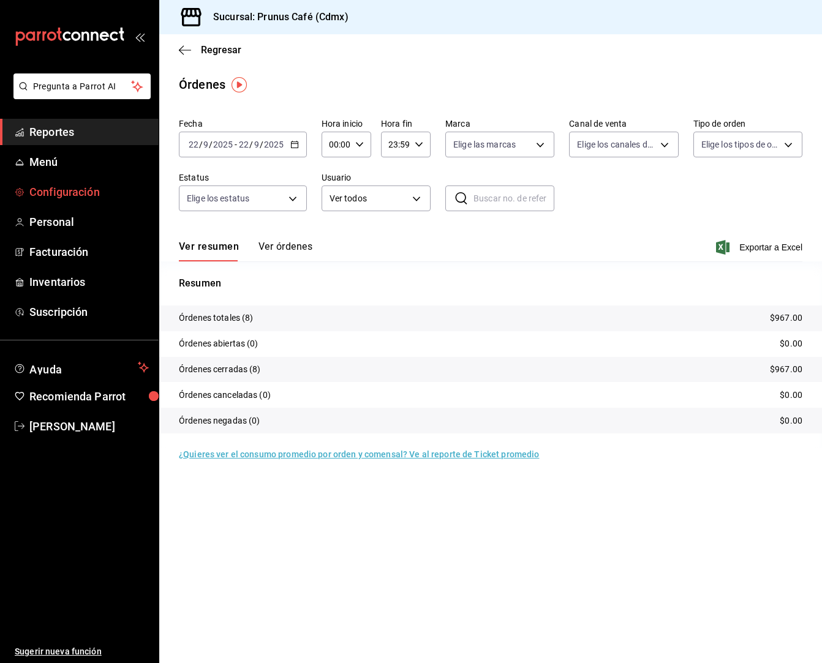
click at [44, 187] on span "Configuración" at bounding box center [88, 192] width 119 height 17
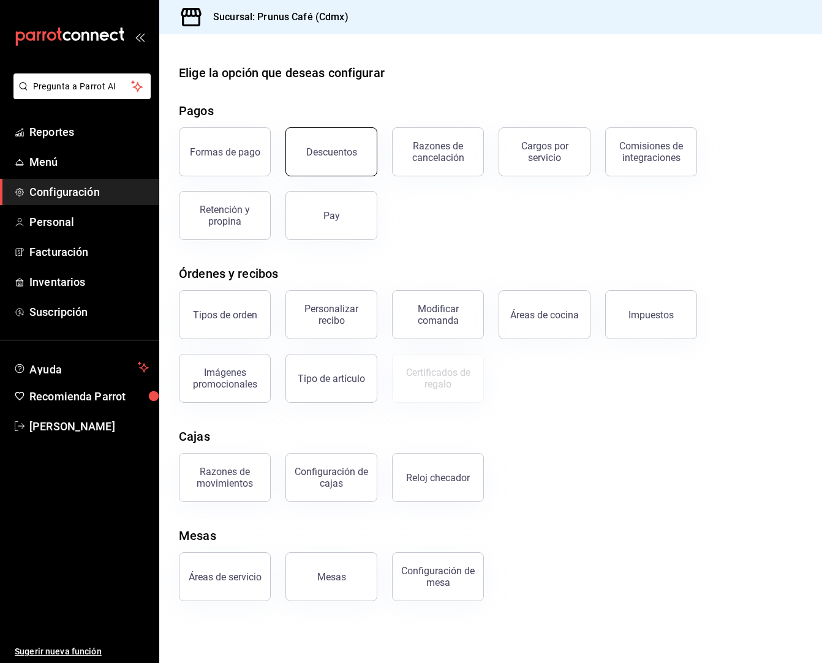
click at [346, 156] on div "Descuentos" at bounding box center [331, 152] width 51 height 12
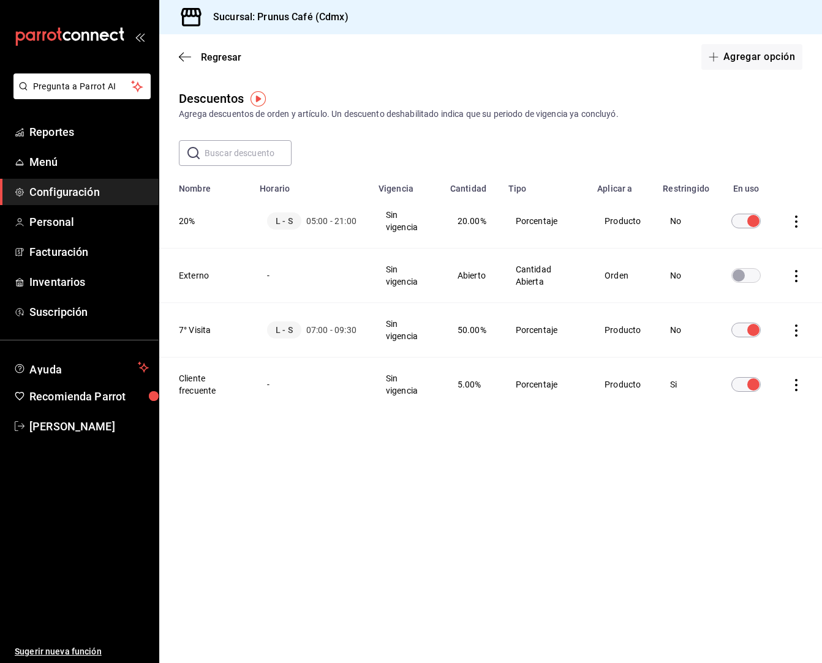
click at [749, 221] on input "discountsTable" at bounding box center [753, 221] width 44 height 15
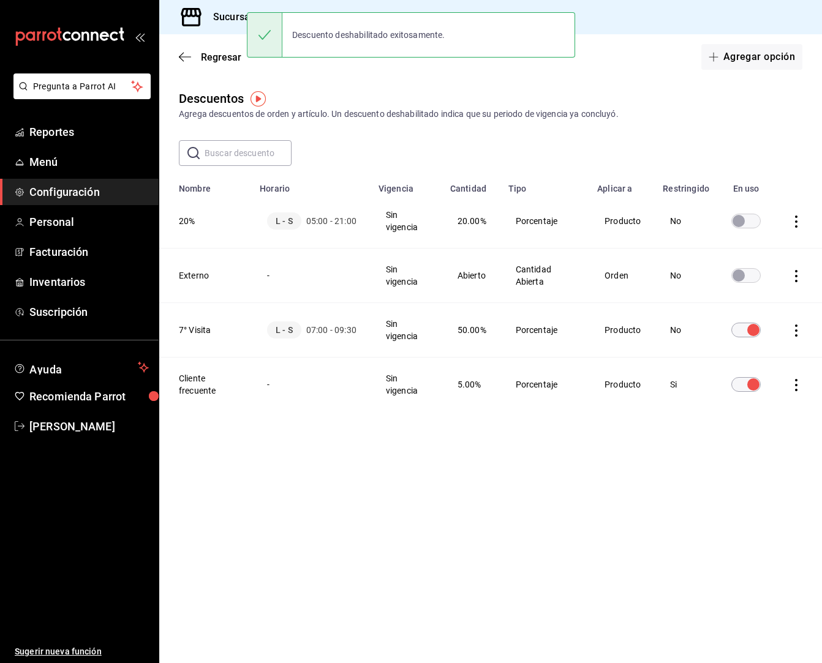
click at [752, 330] on input "discountsTable" at bounding box center [753, 330] width 44 height 15
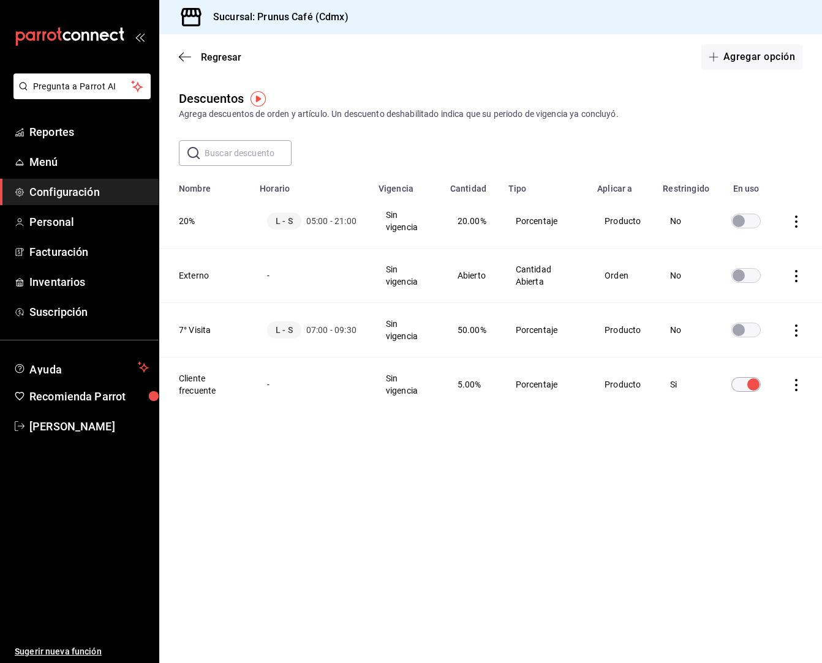
click at [752, 330] on input "discountsTable" at bounding box center [739, 330] width 44 height 15
click at [186, 55] on icon "button" at bounding box center [185, 56] width 12 height 11
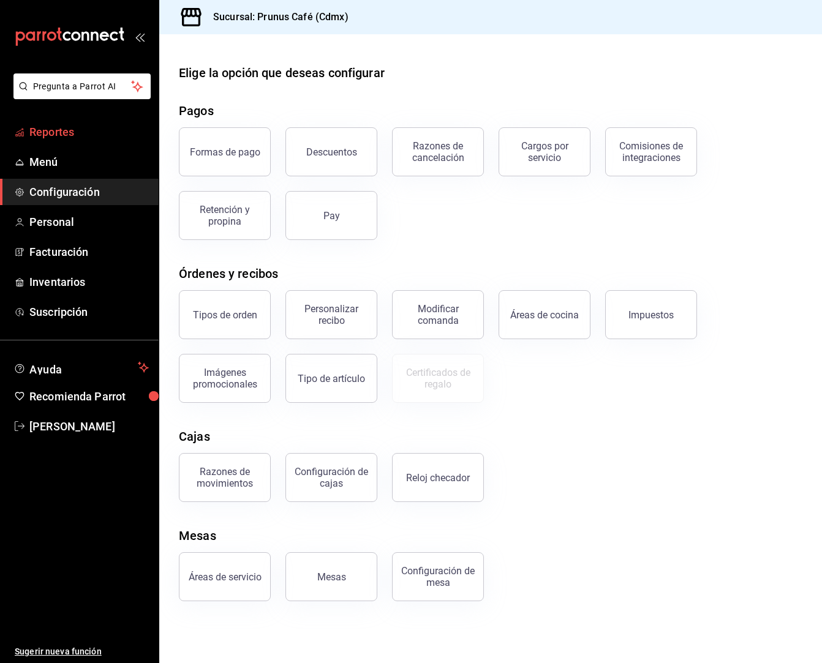
click at [62, 139] on span "Reportes" at bounding box center [88, 132] width 119 height 17
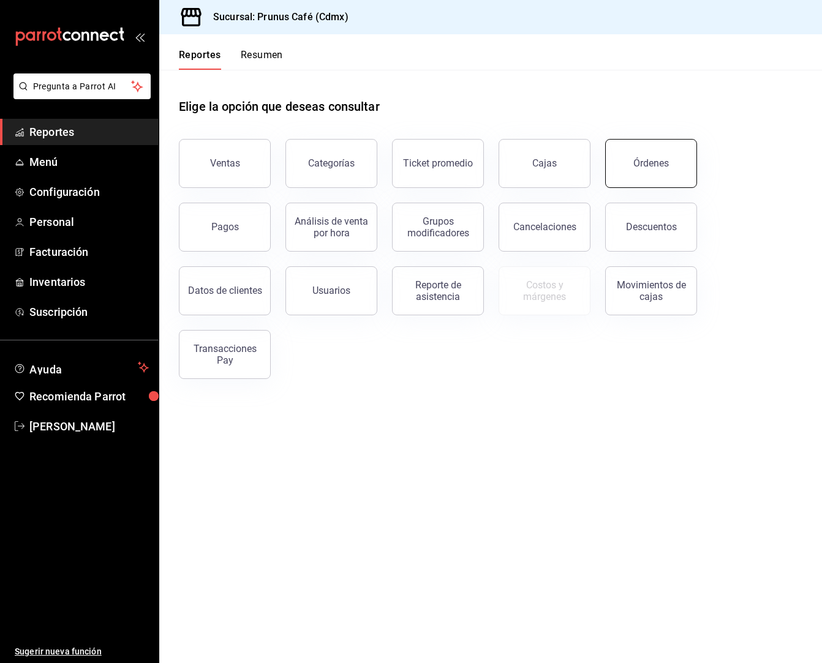
click at [644, 154] on button "Órdenes" at bounding box center [651, 163] width 92 height 49
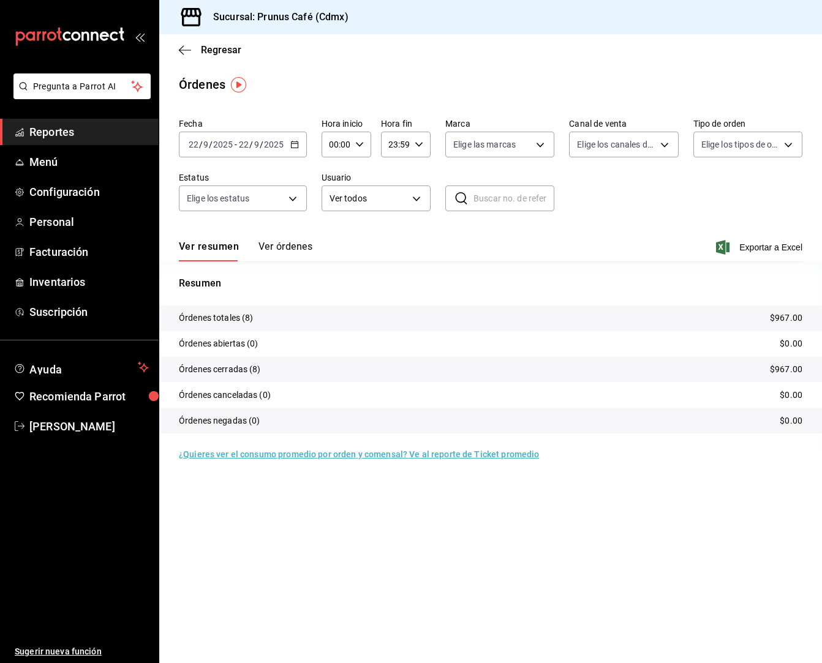
scroll to position [0, 1]
click at [292, 246] on button "Ver órdenes" at bounding box center [286, 251] width 54 height 21
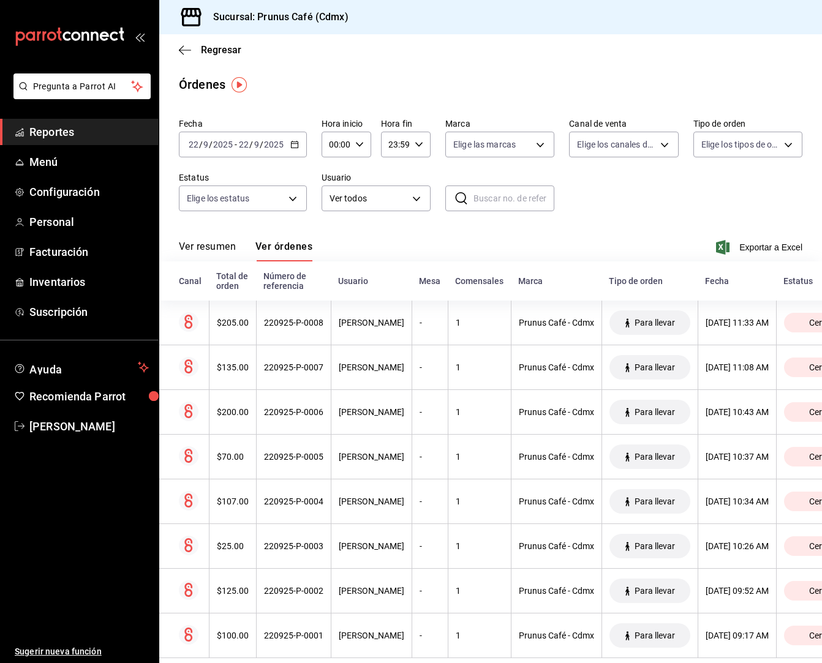
click at [196, 244] on button "Ver resumen" at bounding box center [207, 251] width 57 height 21
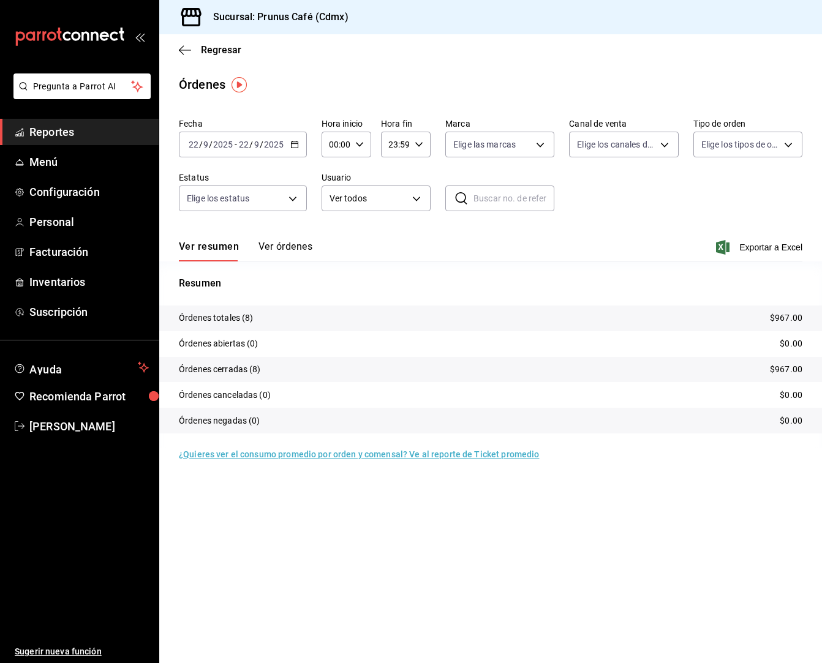
click at [279, 246] on button "Ver órdenes" at bounding box center [286, 251] width 54 height 21
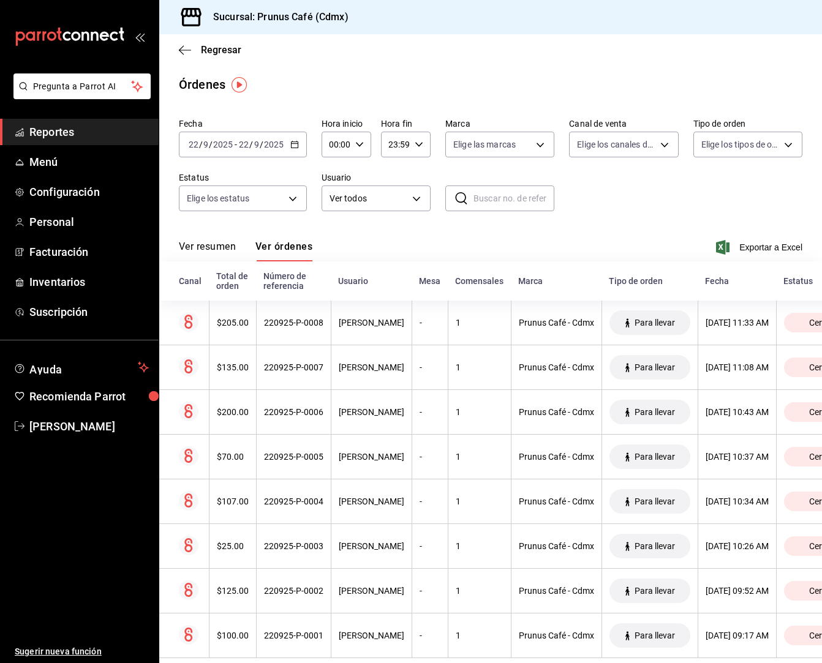
click at [190, 246] on button "Ver resumen" at bounding box center [207, 251] width 57 height 21
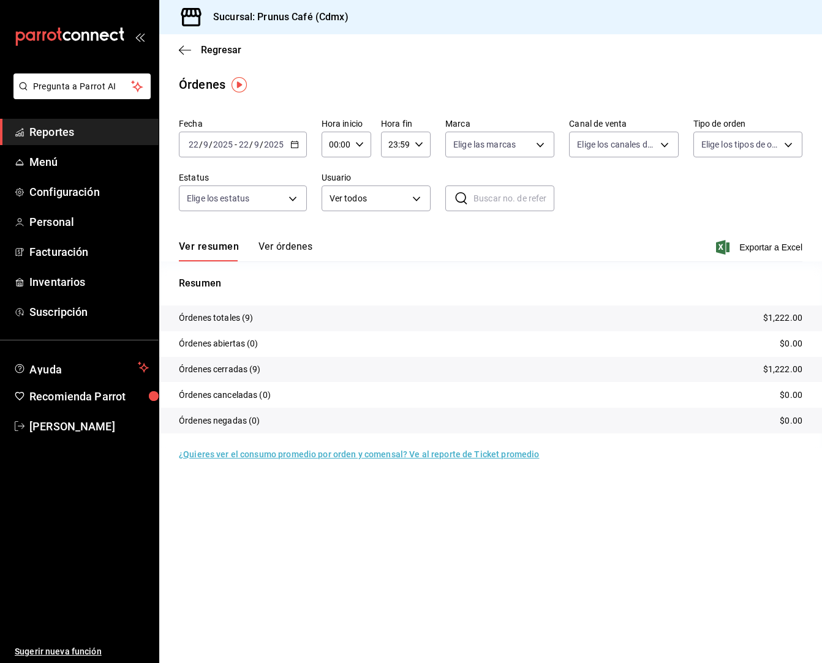
click at [271, 248] on button "Ver órdenes" at bounding box center [286, 251] width 54 height 21
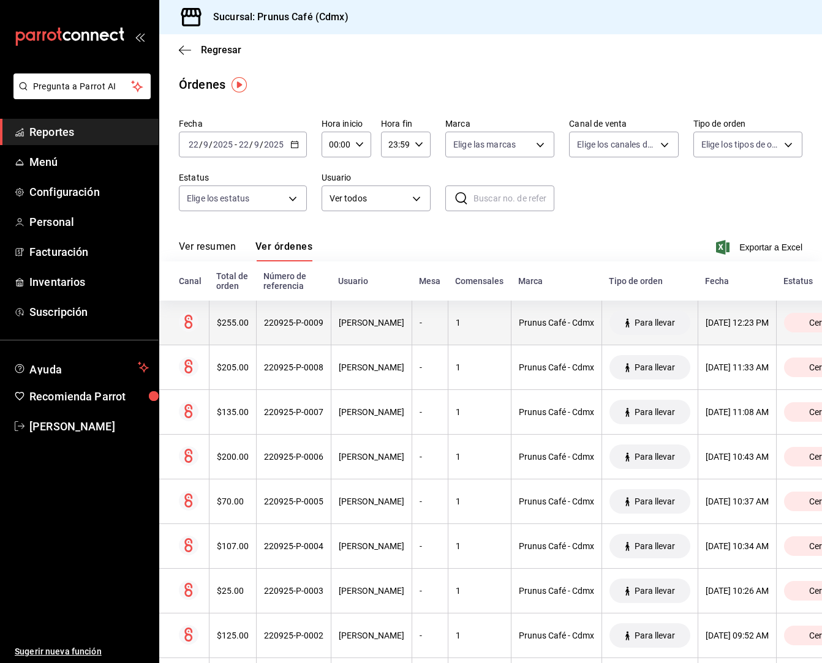
click at [235, 329] on th "$255.00" at bounding box center [232, 323] width 47 height 45
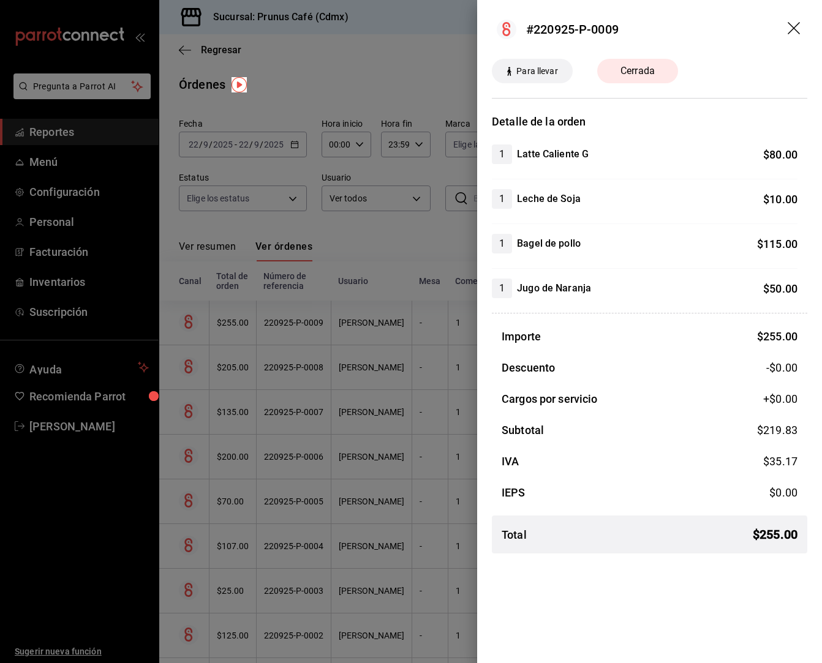
click at [788, 24] on icon "drag" at bounding box center [795, 29] width 15 height 15
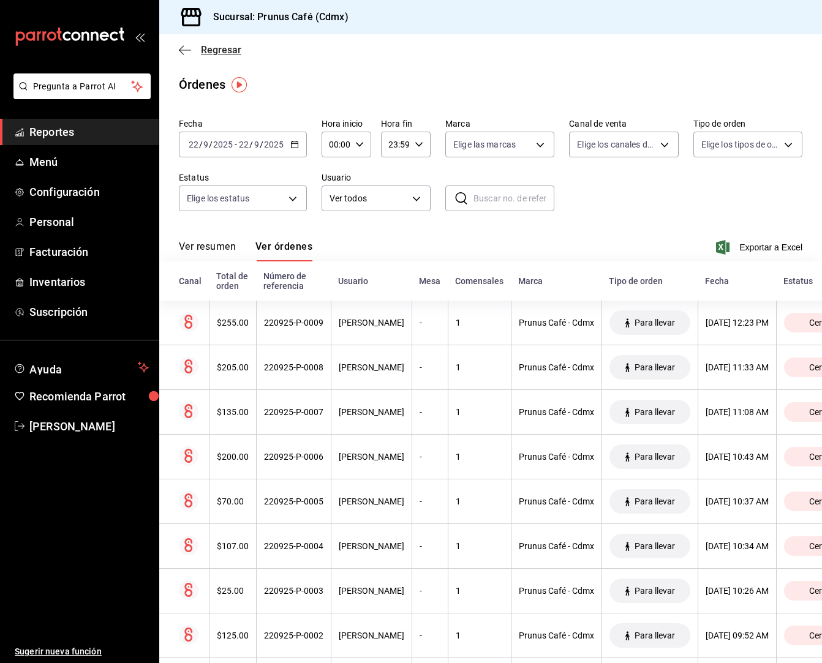
click at [184, 53] on icon "button" at bounding box center [185, 50] width 12 height 11
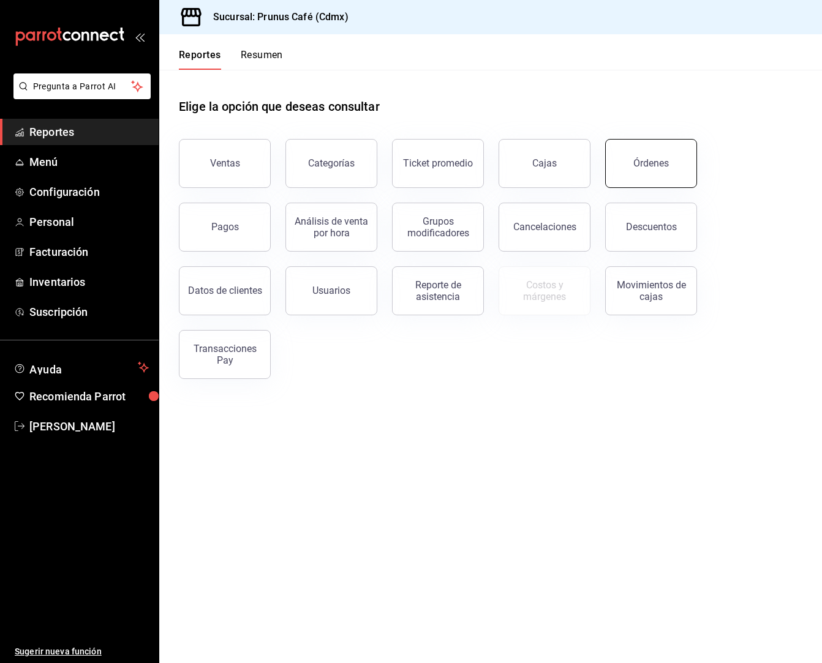
click at [666, 159] on div "Órdenes" at bounding box center [651, 163] width 36 height 12
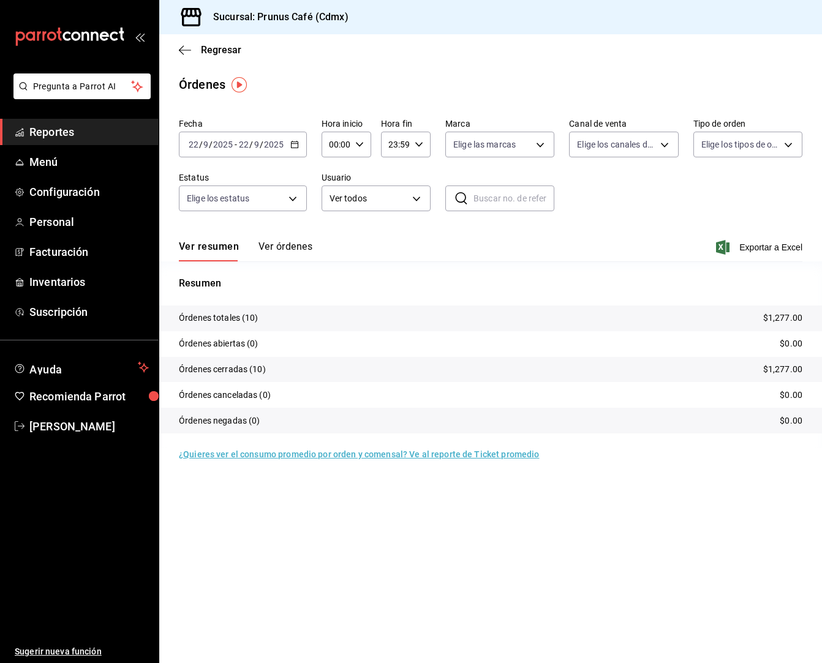
click at [274, 244] on button "Ver órdenes" at bounding box center [286, 251] width 54 height 21
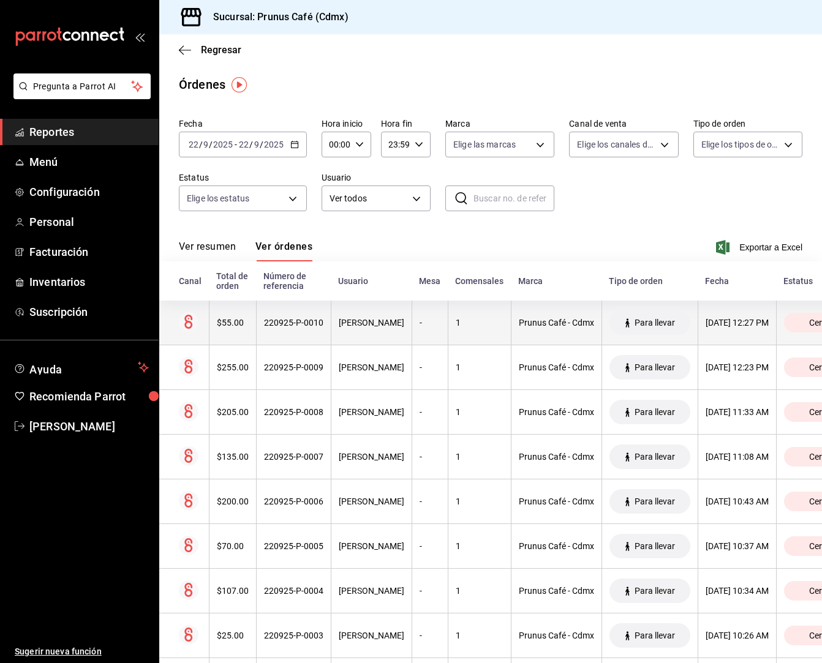
click at [250, 325] on th "$55.00" at bounding box center [232, 323] width 47 height 45
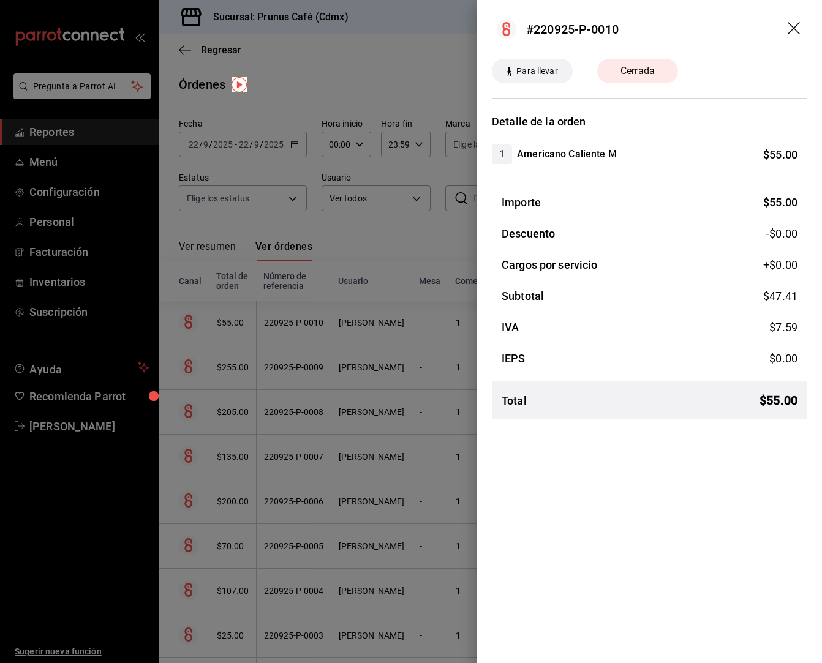
click at [795, 24] on icon "drag" at bounding box center [795, 29] width 15 height 15
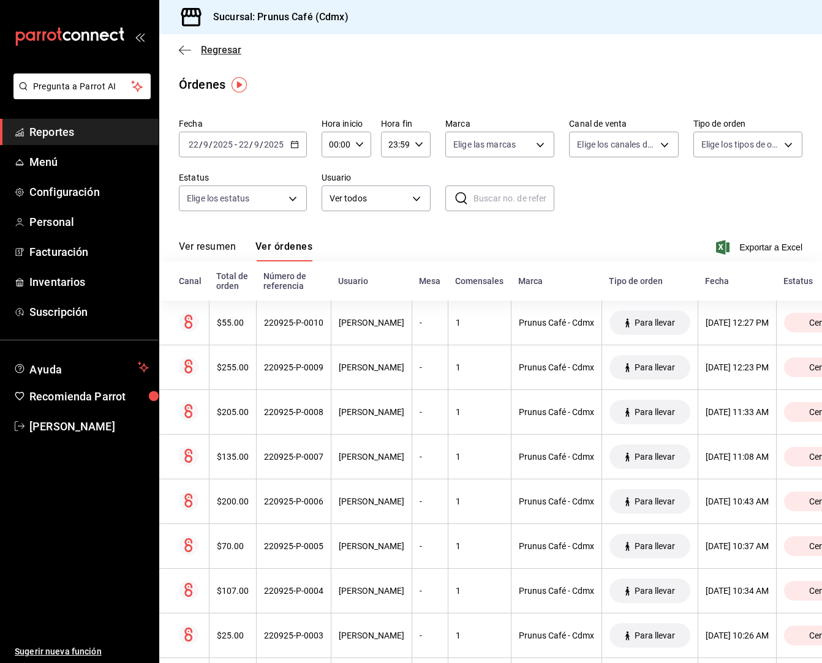
click at [183, 45] on icon "button" at bounding box center [185, 50] width 12 height 11
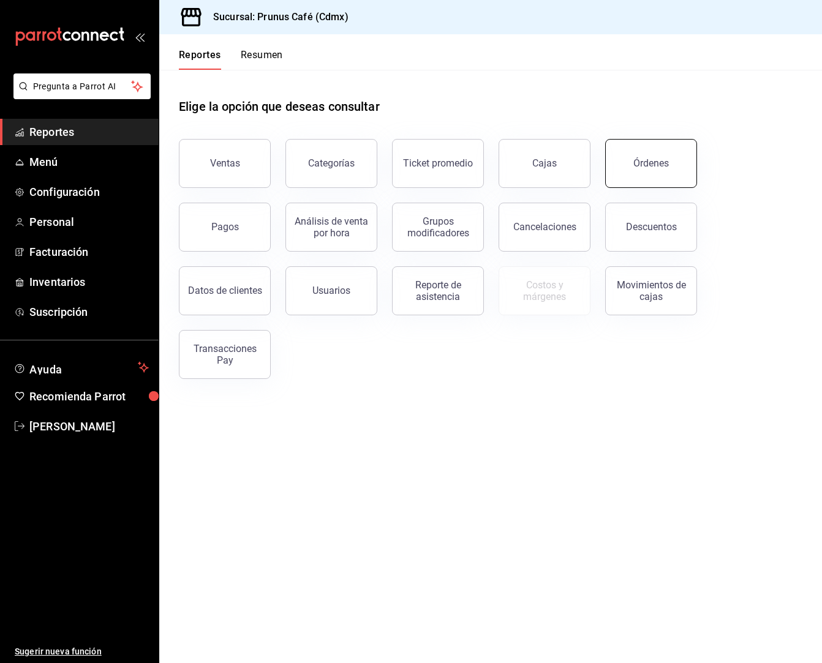
click at [641, 170] on button "Órdenes" at bounding box center [651, 163] width 92 height 49
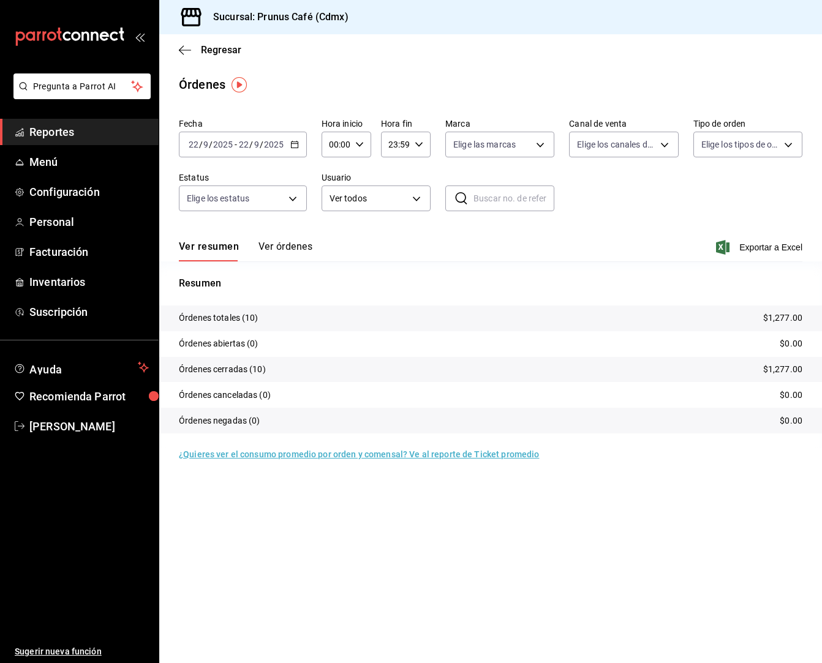
click at [277, 244] on button "Ver órdenes" at bounding box center [286, 251] width 54 height 21
